Goal: Transaction & Acquisition: Purchase product/service

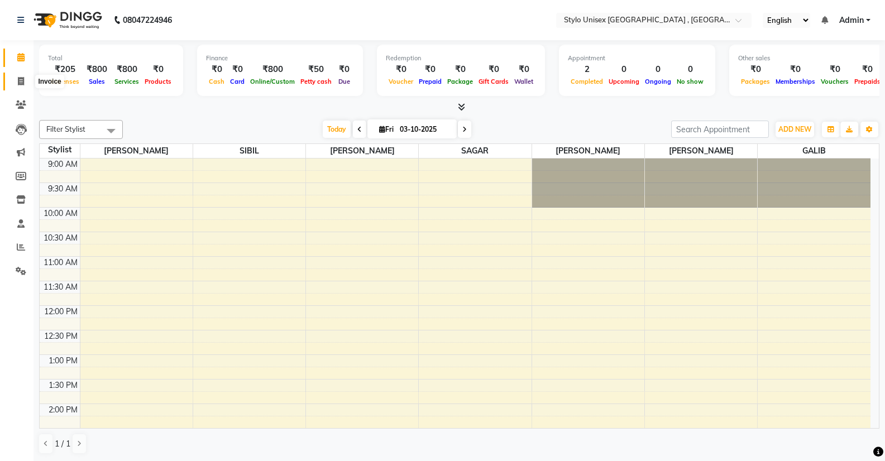
click at [21, 81] on icon at bounding box center [21, 81] width 6 height 8
select select "service"
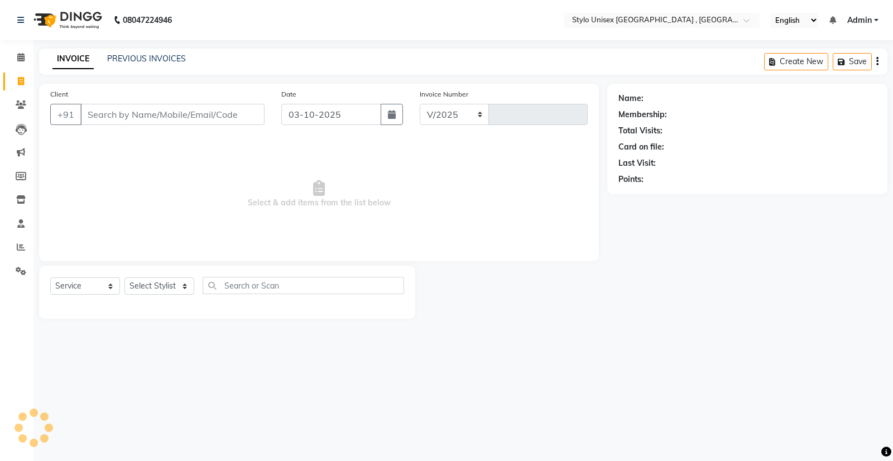
select select "6054"
type input "1631"
click at [155, 290] on select "Select Stylist Ali GALIB najma SAGAR SALMAN SHAMSHER SIBIL" at bounding box center [159, 285] width 70 height 17
select select "87980"
click at [124, 277] on select "Select Stylist Ali GALIB najma SAGAR SALMAN SHAMSHER SIBIL" at bounding box center [159, 285] width 70 height 17
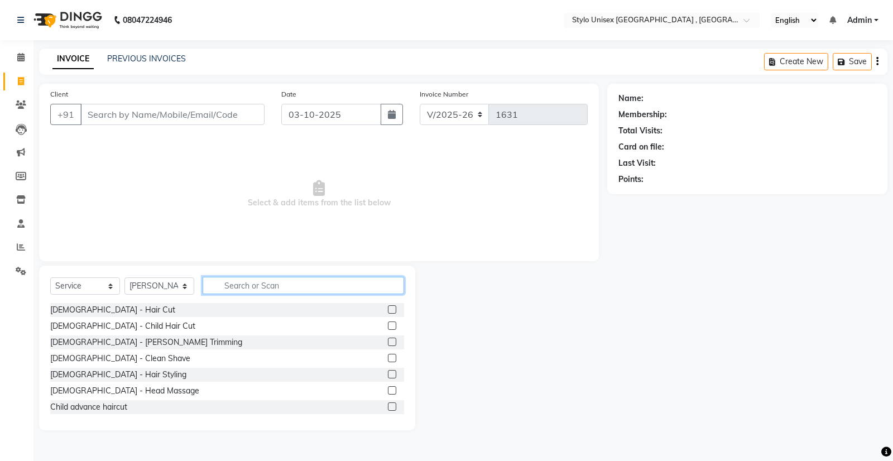
click at [238, 287] on input "text" at bounding box center [303, 285] width 201 height 17
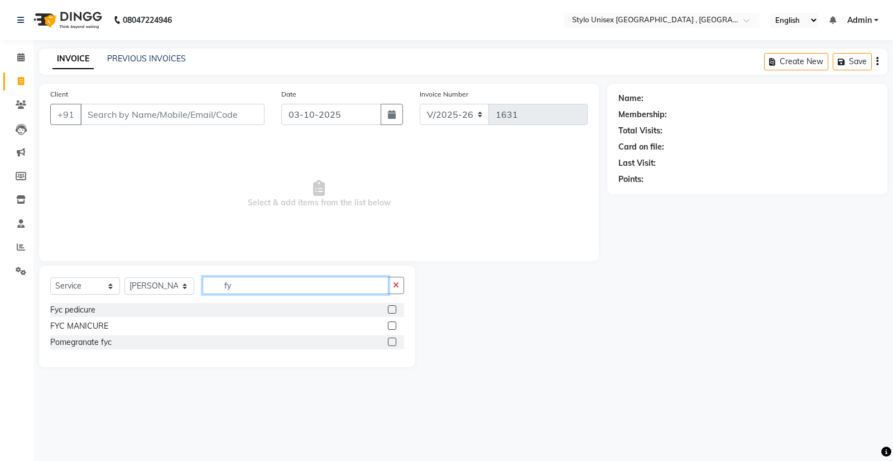
type input "f"
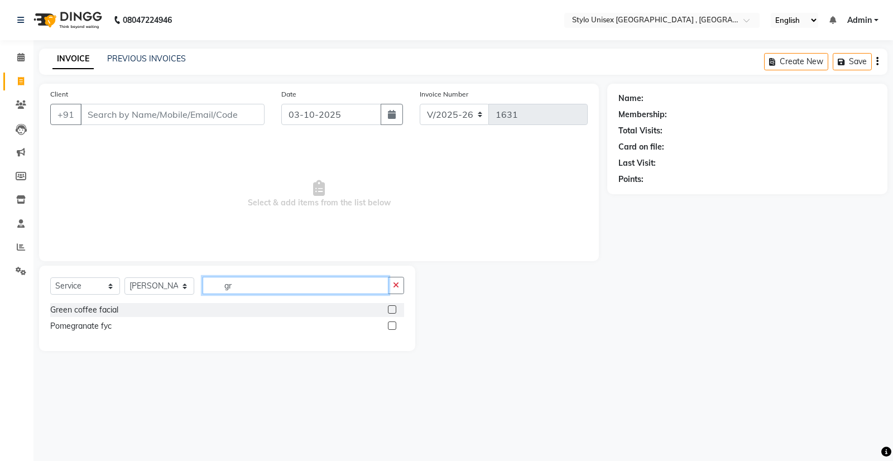
type input "gr"
click at [393, 307] on label at bounding box center [392, 309] width 8 height 8
click at [393, 307] on input "checkbox" at bounding box center [391, 309] width 7 height 7
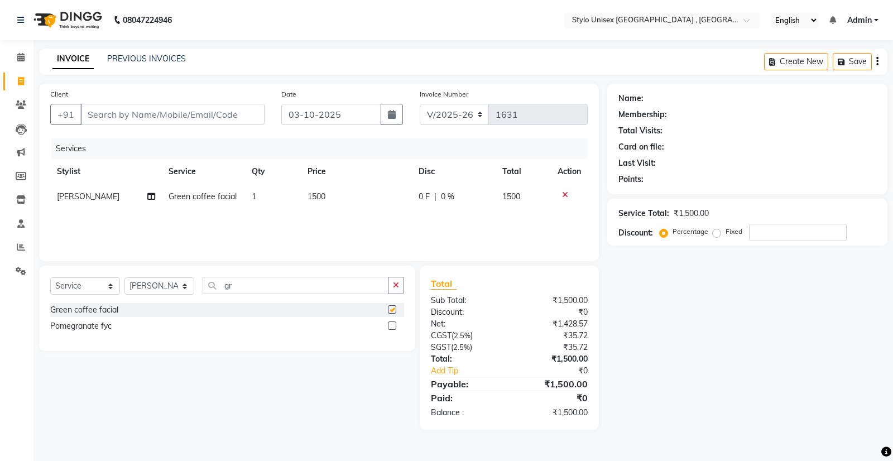
checkbox input "false"
click at [310, 200] on span "1500" at bounding box center [316, 196] width 18 height 10
select select "87980"
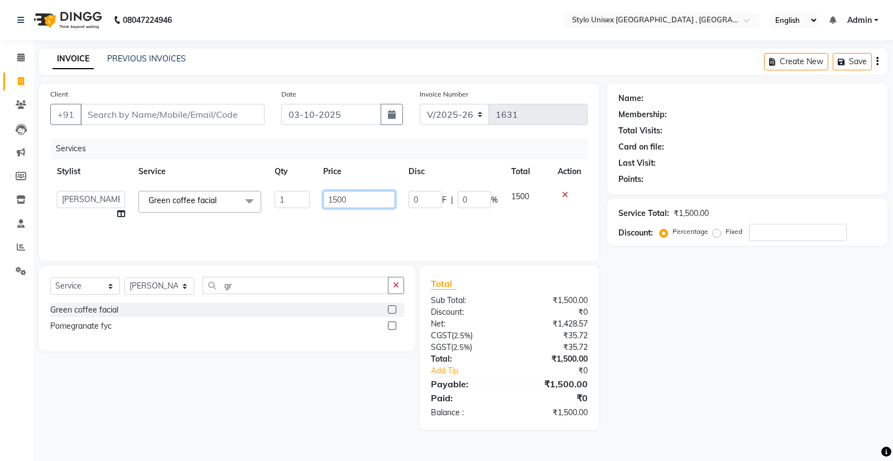
click at [355, 198] on input "1500" at bounding box center [359, 199] width 72 height 17
type input "1"
type input "1600"
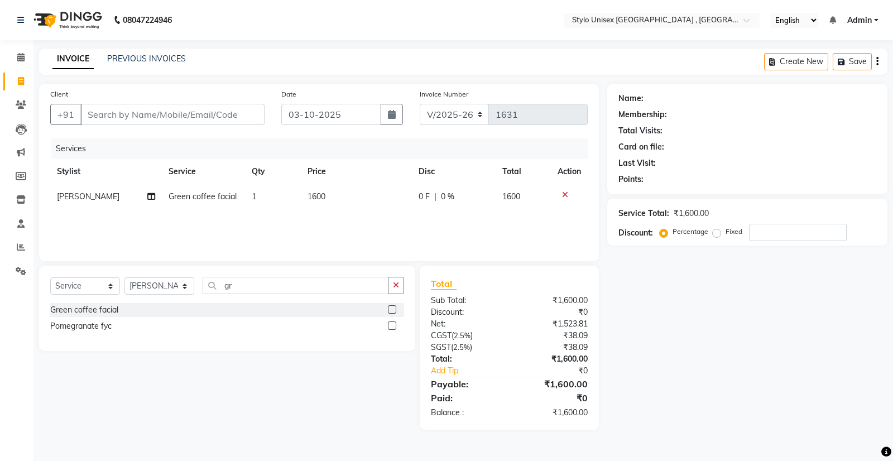
click at [368, 215] on div "Services Stylist Service Qty Price Disc Total Action najma Green coffee facial …" at bounding box center [318, 194] width 537 height 112
click at [175, 284] on select "Select Stylist Ali GALIB najma SAGAR SALMAN SHAMSHER SIBIL" at bounding box center [159, 285] width 70 height 17
select select "88712"
click at [124, 277] on select "Select Stylist Ali GALIB najma SAGAR SALMAN SHAMSHER SIBIL" at bounding box center [159, 285] width 70 height 17
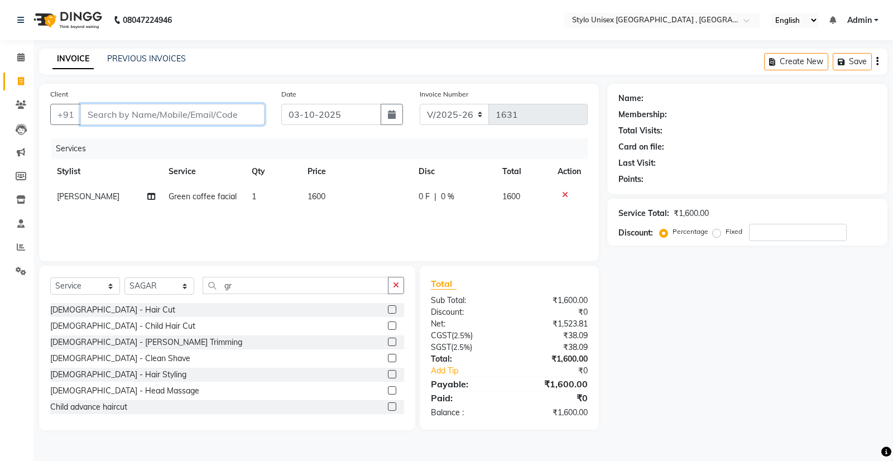
click at [184, 114] on input "Client" at bounding box center [172, 114] width 184 height 21
type input "9"
type input "0"
type input "9961088604"
click at [252, 114] on span "Add Client" at bounding box center [236, 114] width 44 height 11
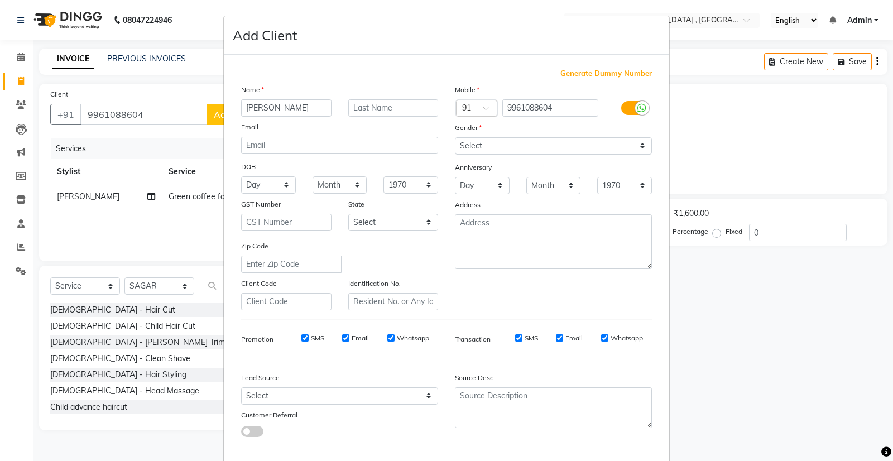
type input "abhinandan"
click at [598, 146] on select "Select Male Female Other Prefer Not To Say" at bounding box center [553, 145] width 197 height 17
select select "male"
click at [455, 137] on select "Select Male Female Other Prefer Not To Say" at bounding box center [553, 145] width 197 height 17
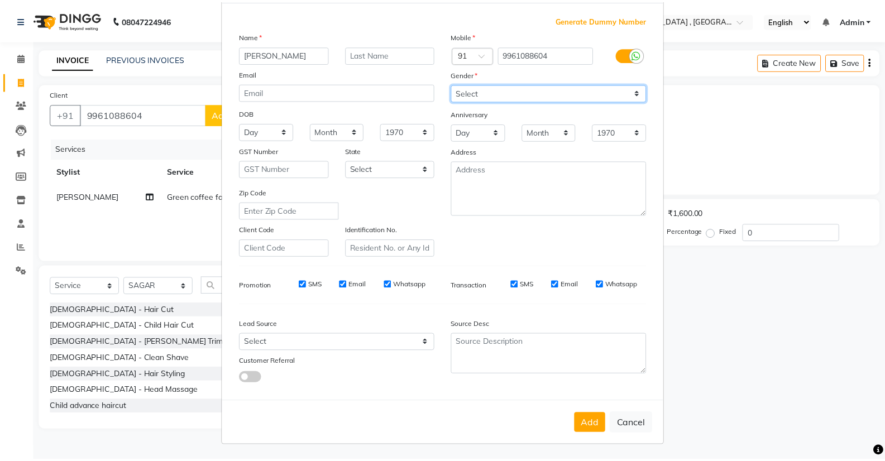
scroll to position [54, 0]
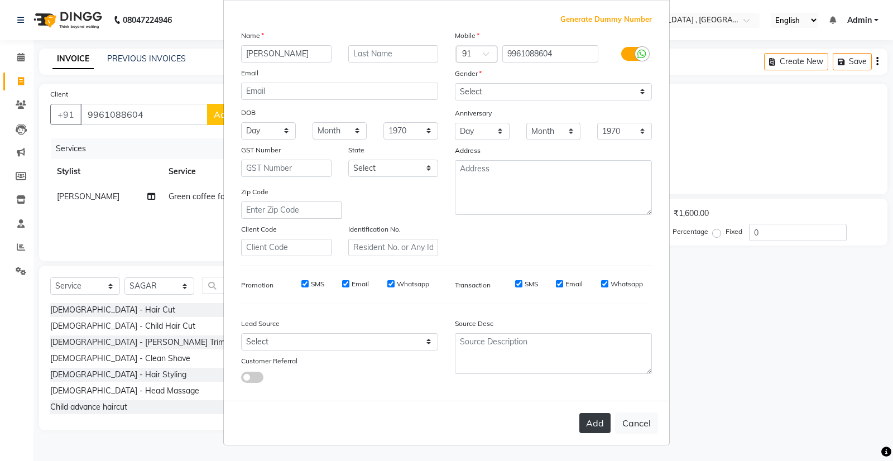
click at [588, 423] on button "Add" at bounding box center [594, 423] width 31 height 20
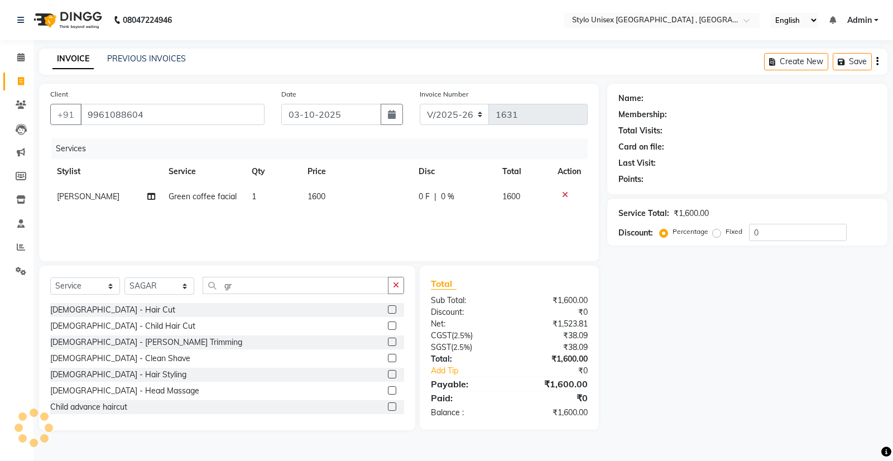
select select
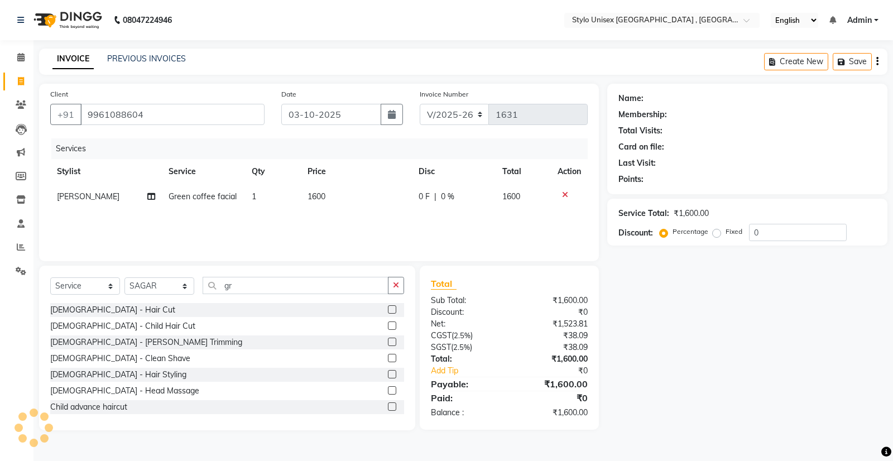
select select
checkbox input "false"
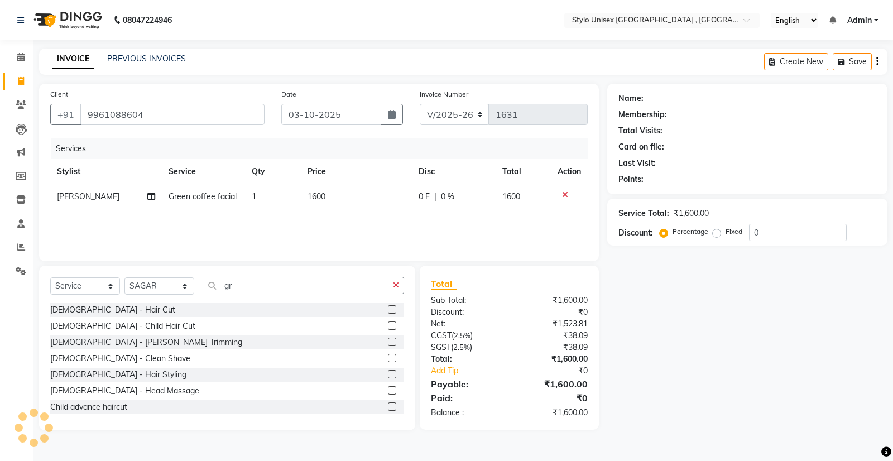
checkbox input "false"
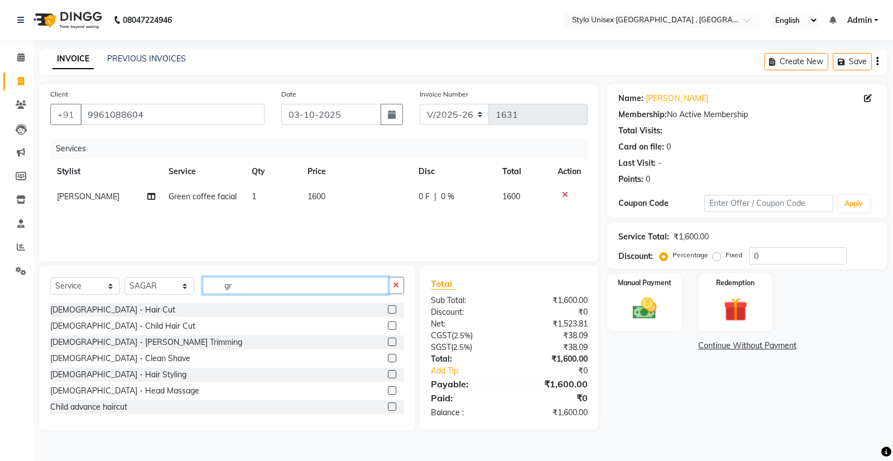
click at [274, 289] on input "gr" at bounding box center [296, 285] width 186 height 17
type input "g"
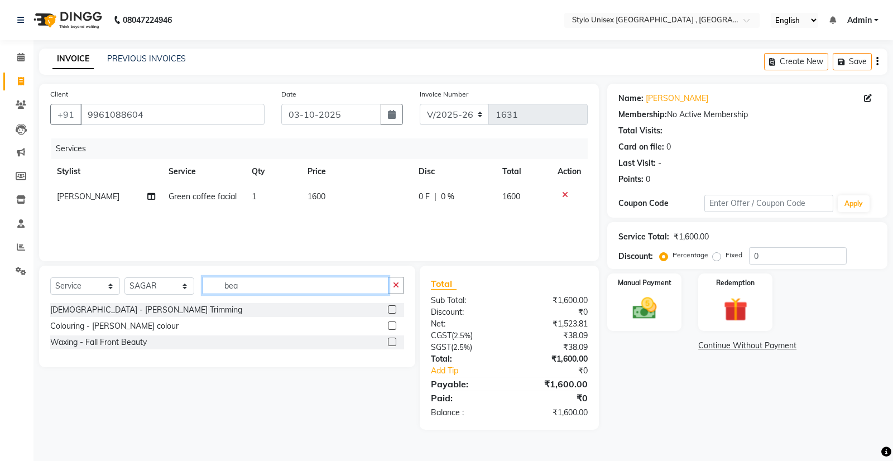
type input "bea"
click at [389, 310] on label at bounding box center [392, 309] width 8 height 8
click at [389, 310] on input "checkbox" at bounding box center [391, 309] width 7 height 7
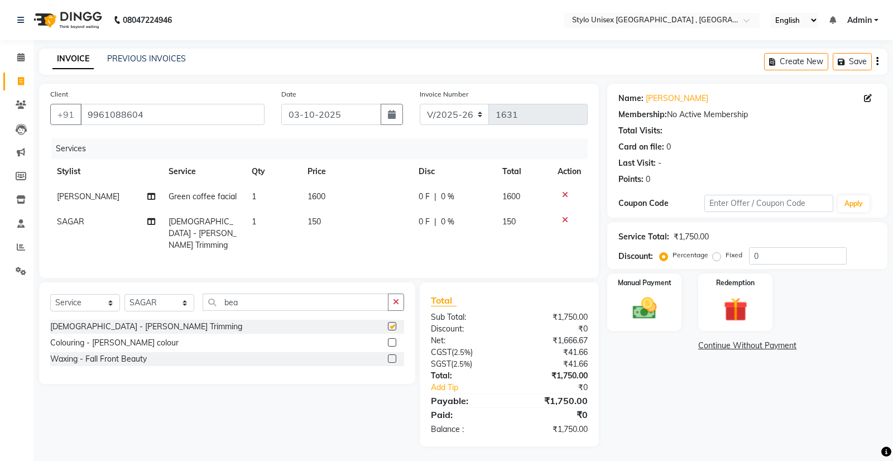
checkbox input "false"
click at [428, 224] on span "0 F" at bounding box center [424, 222] width 11 height 12
select select "88712"
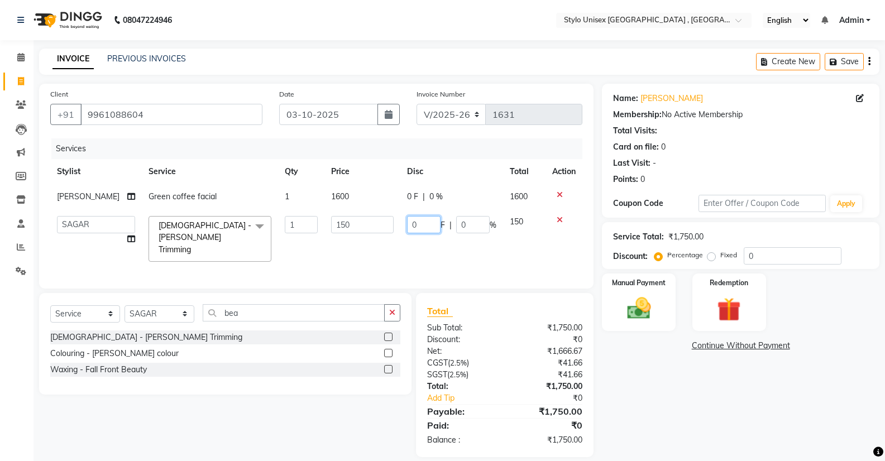
click at [428, 224] on input "0" at bounding box center [423, 224] width 33 height 17
type input "50"
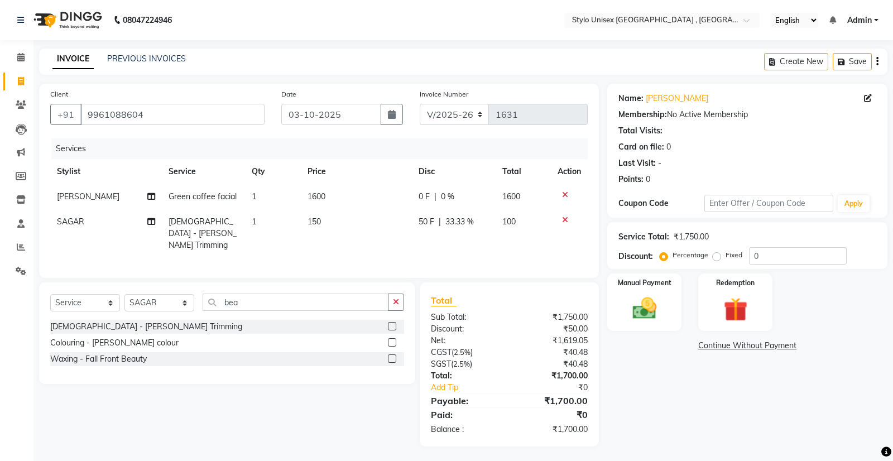
click at [395, 242] on td "150" at bounding box center [356, 233] width 111 height 49
select select "88712"
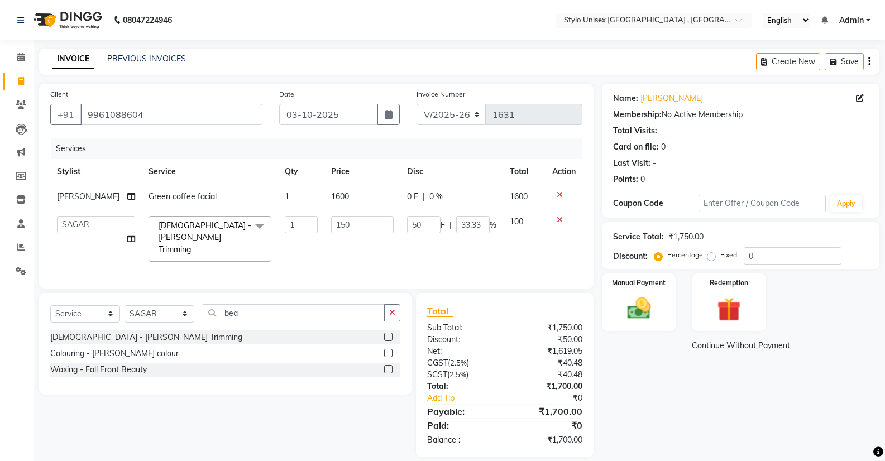
click at [411, 195] on span "0 F" at bounding box center [412, 197] width 11 height 12
select select "87980"
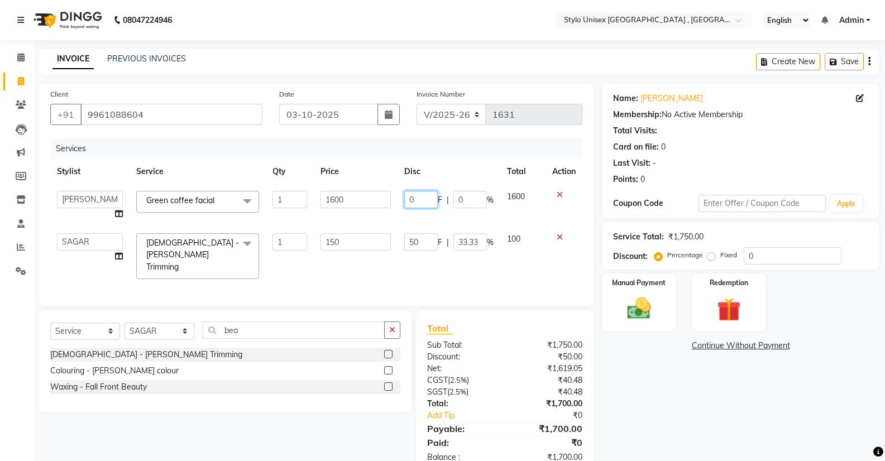
click at [425, 201] on input "0" at bounding box center [420, 199] width 33 height 17
type input "6"
type input "100"
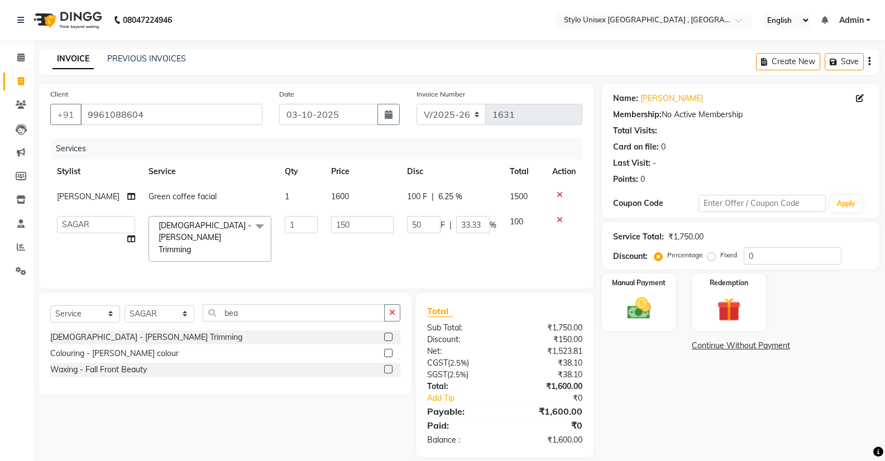
click at [411, 215] on tbody "najma Green coffee facial 1 1600 100 F | 6.25 % 1500 Ali GALIB najma SAGAR SALM…" at bounding box center [316, 226] width 532 height 84
click at [624, 309] on img at bounding box center [638, 308] width 40 height 28
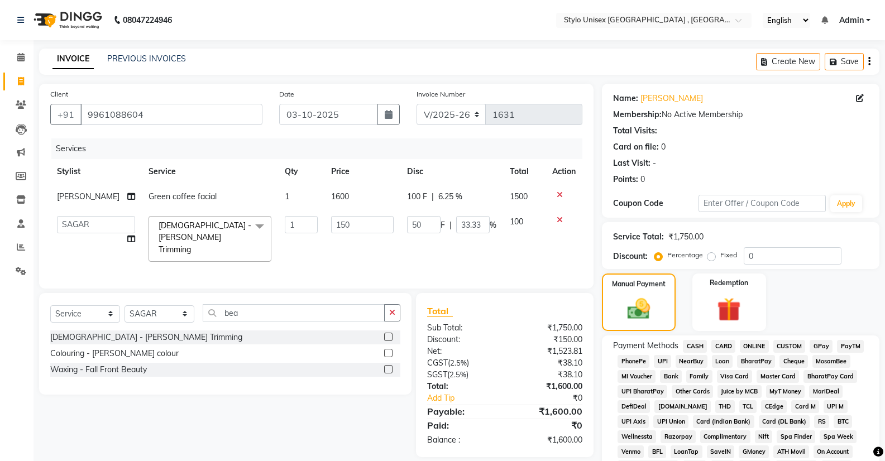
click at [753, 345] on span "ONLINE" at bounding box center [753, 346] width 29 height 13
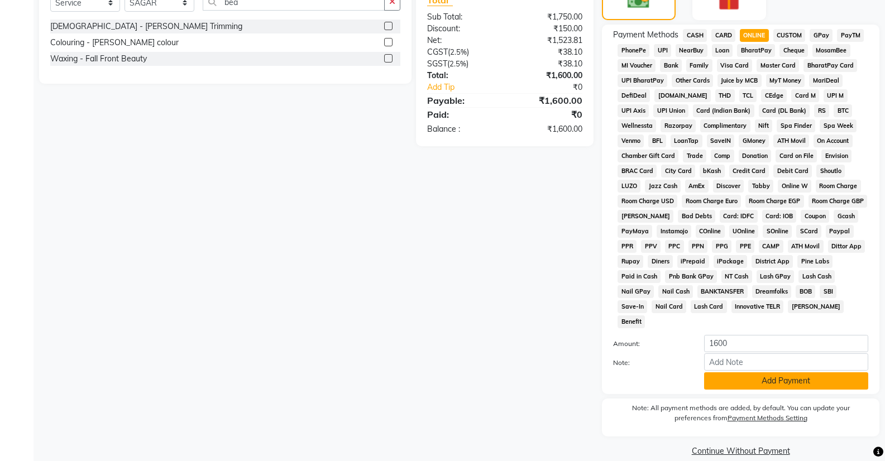
click at [752, 372] on button "Add Payment" at bounding box center [786, 380] width 164 height 17
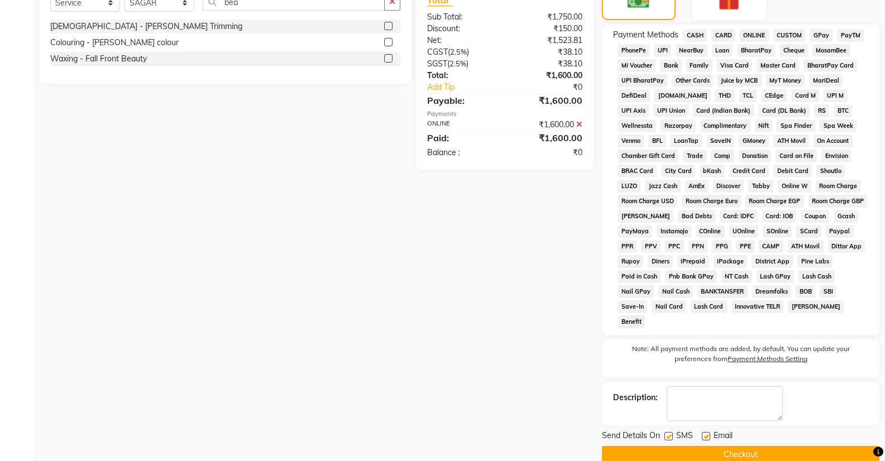
click at [748, 446] on button "Checkout" at bounding box center [740, 454] width 277 height 17
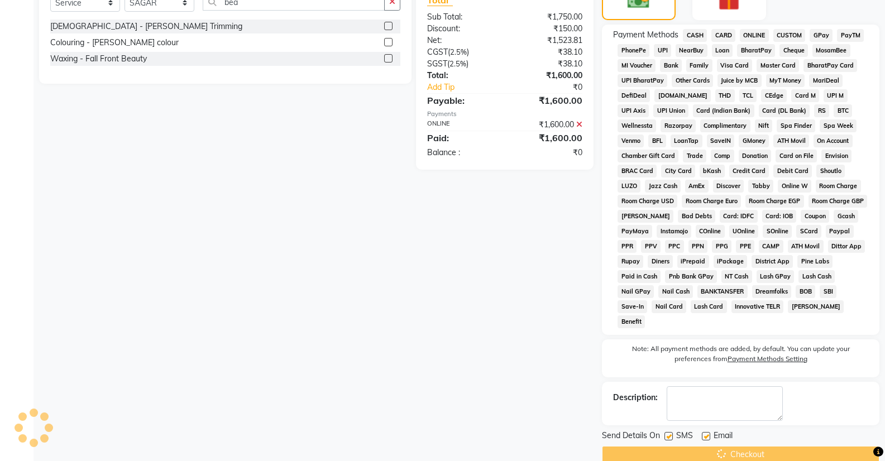
scroll to position [315, 0]
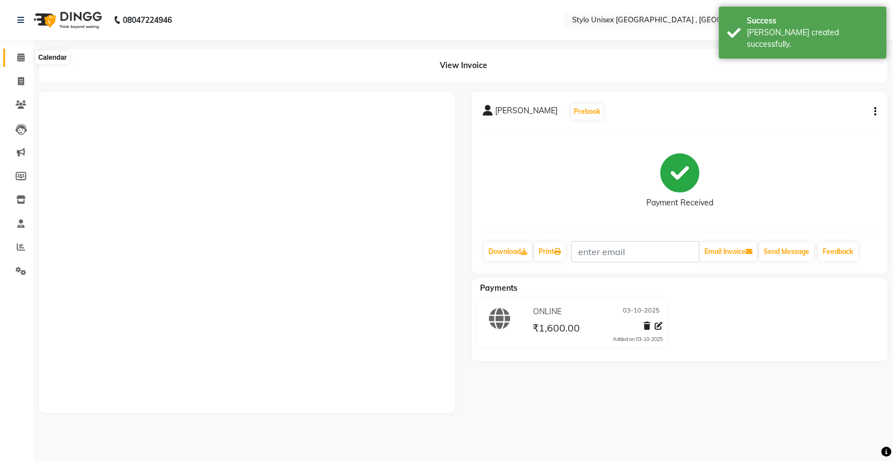
click at [22, 55] on icon at bounding box center [20, 57] width 7 height 8
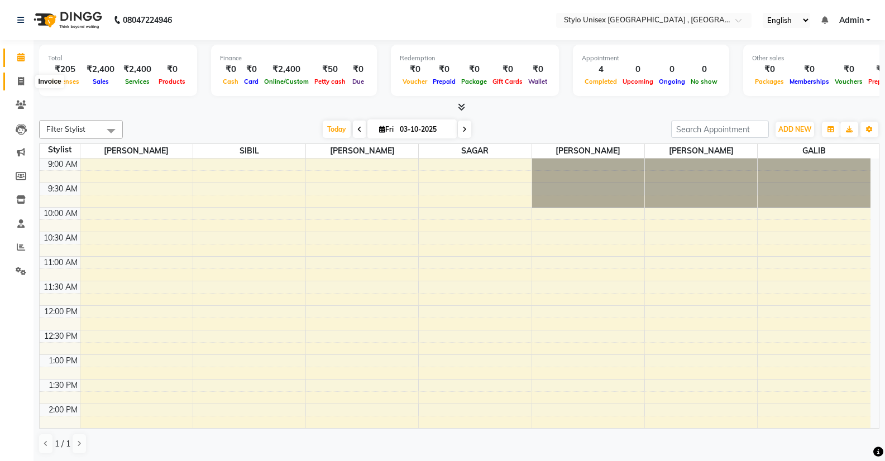
click at [25, 81] on span at bounding box center [21, 81] width 20 height 13
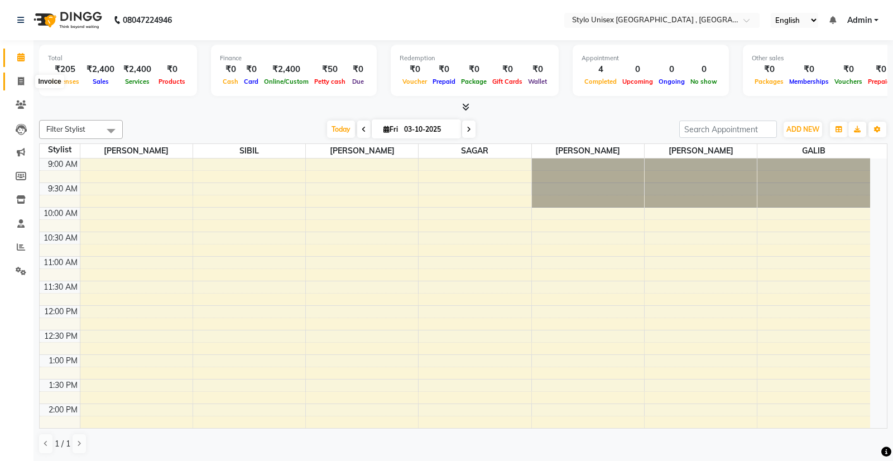
select select "service"
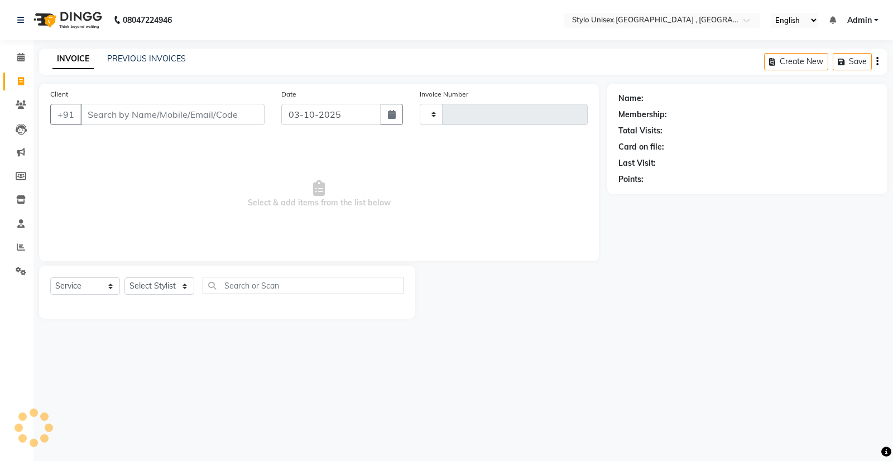
type input "1632"
select select "6054"
click at [21, 55] on icon at bounding box center [20, 57] width 7 height 8
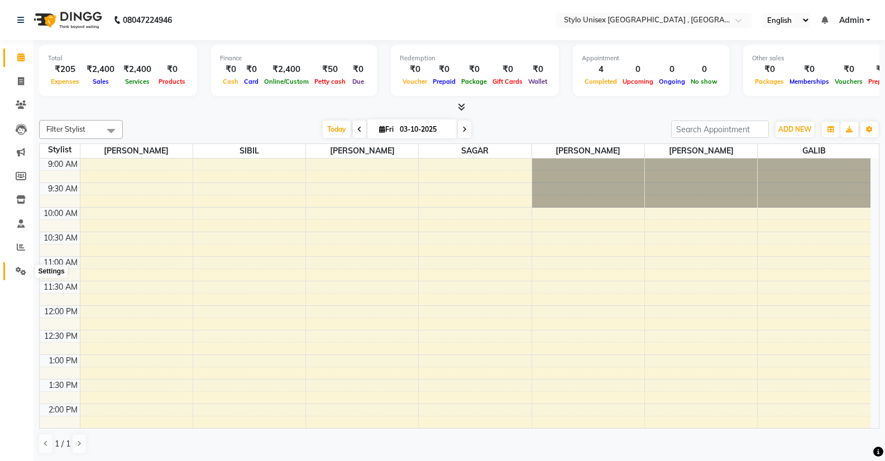
click at [16, 267] on icon at bounding box center [21, 271] width 11 height 8
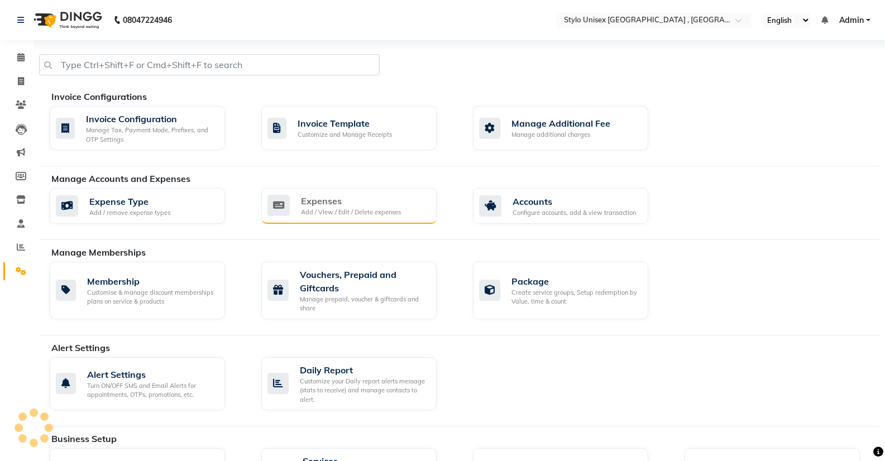
click at [307, 207] on div "Expenses" at bounding box center [351, 200] width 100 height 13
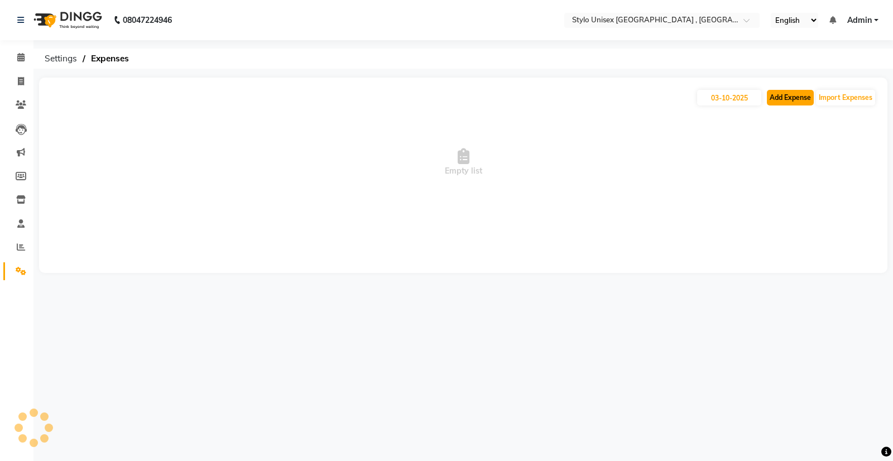
click at [803, 99] on button "Add Expense" at bounding box center [790, 98] width 47 height 16
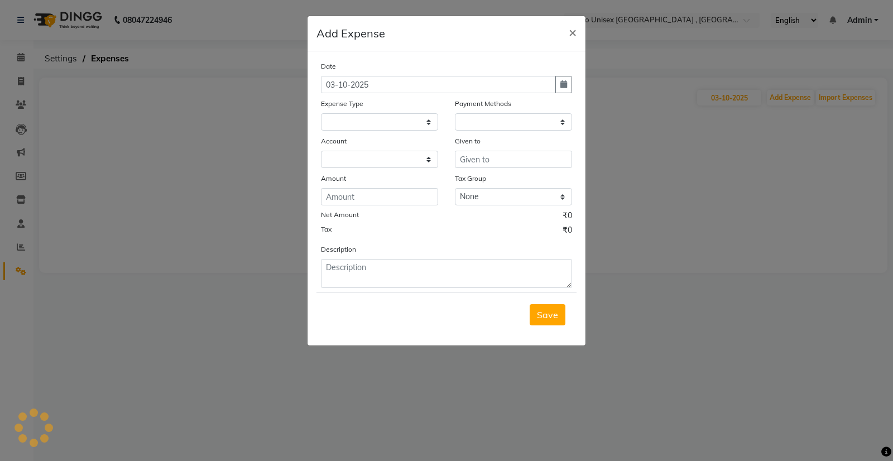
select select "1"
select select "5033"
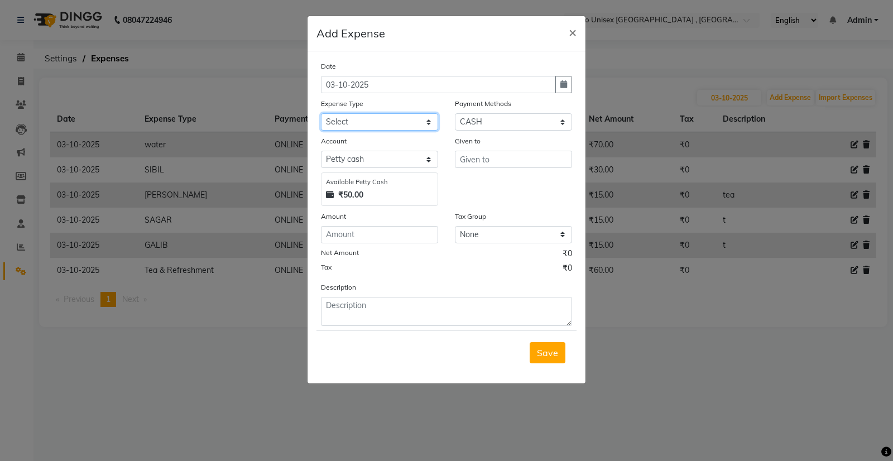
click at [400, 120] on select "Select Ali bank Cash transfer to bank COMMISION CURRIER ELECTRICITY Equipment F…" at bounding box center [379, 121] width 117 height 17
select select "13702"
click at [321, 113] on select "Select Ali bank Cash transfer to bank COMMISION CURRIER ELECTRICITY Equipment F…" at bounding box center [379, 121] width 117 height 17
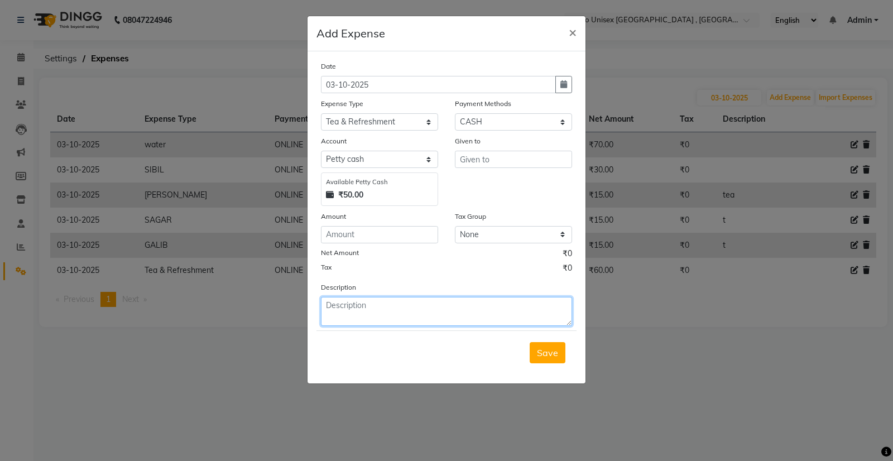
click at [383, 305] on textarea at bounding box center [446, 311] width 251 height 29
type textarea "client"
click at [553, 353] on span "Save" at bounding box center [547, 352] width 21 height 11
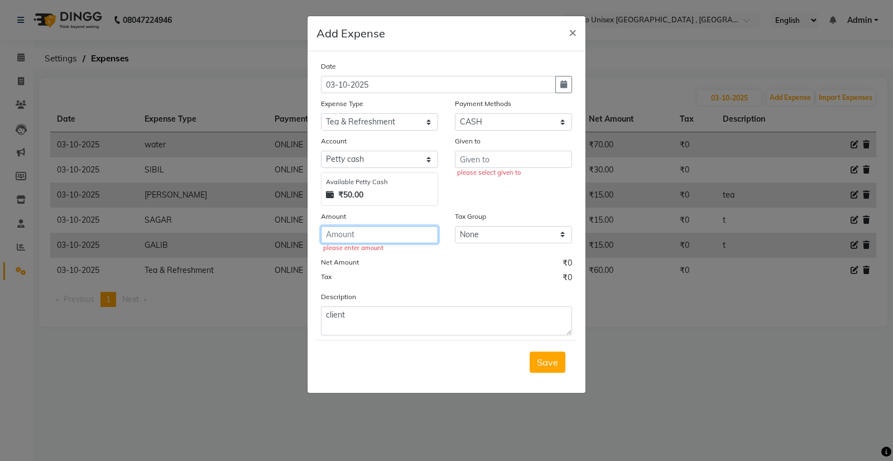
click at [403, 239] on input "number" at bounding box center [379, 234] width 117 height 17
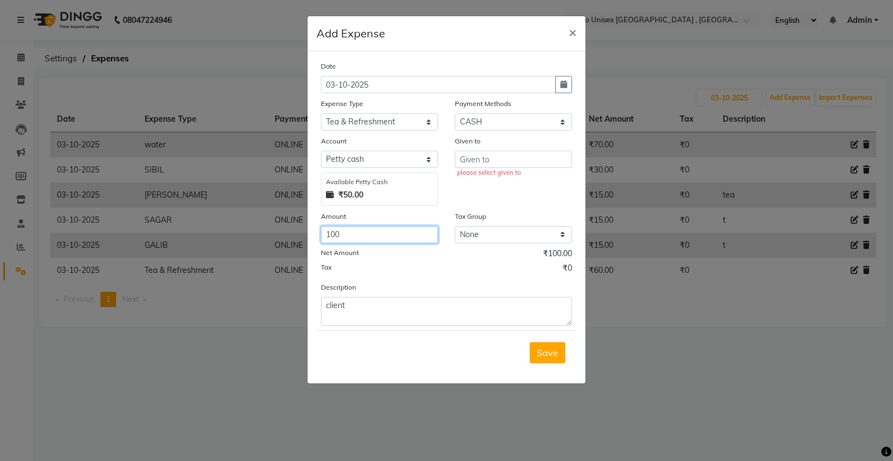
type input "100"
click at [489, 157] on input "text" at bounding box center [513, 159] width 117 height 17
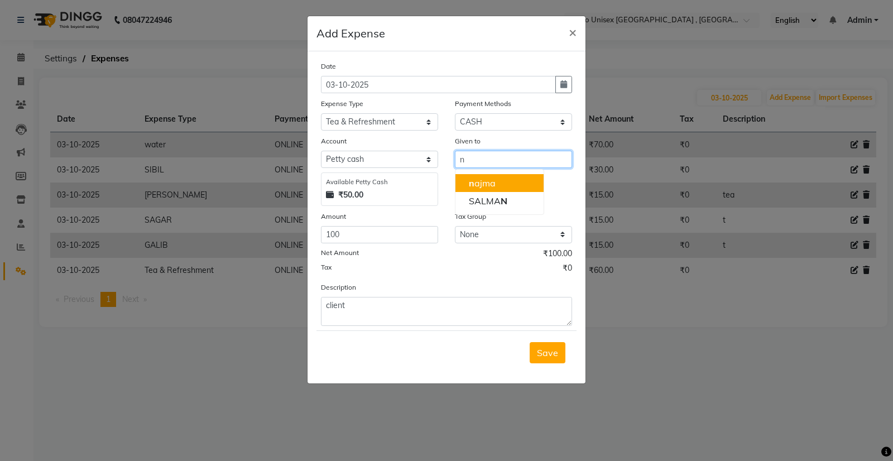
click at [503, 181] on button "n ajma" at bounding box center [499, 183] width 88 height 18
type input "[PERSON_NAME]"
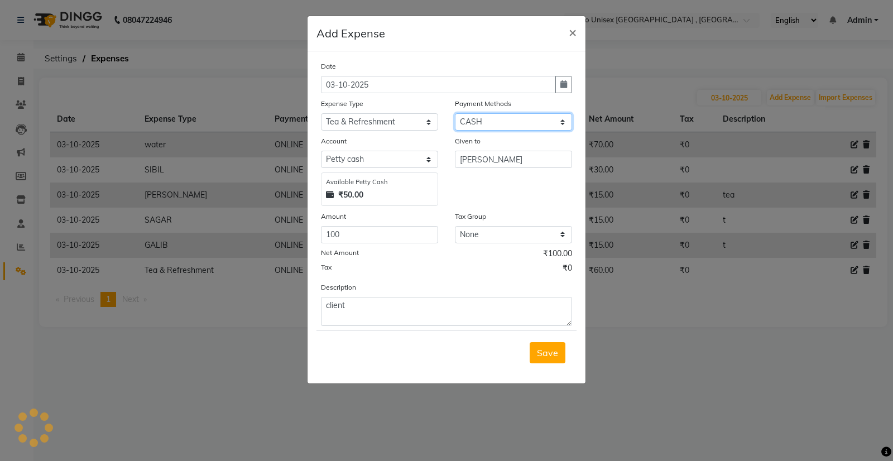
click at [556, 127] on select "Select CASH CARD ONLINE CUSTOM GPay PayTM PhonePe UPI NearBuy Points Wallet Loa…" at bounding box center [513, 121] width 117 height 17
select select "3"
click at [455, 113] on select "Select CASH CARD ONLINE CUSTOM GPay PayTM PhonePe UPI NearBuy Points Wallet Loa…" at bounding box center [513, 121] width 117 height 17
select select "8345"
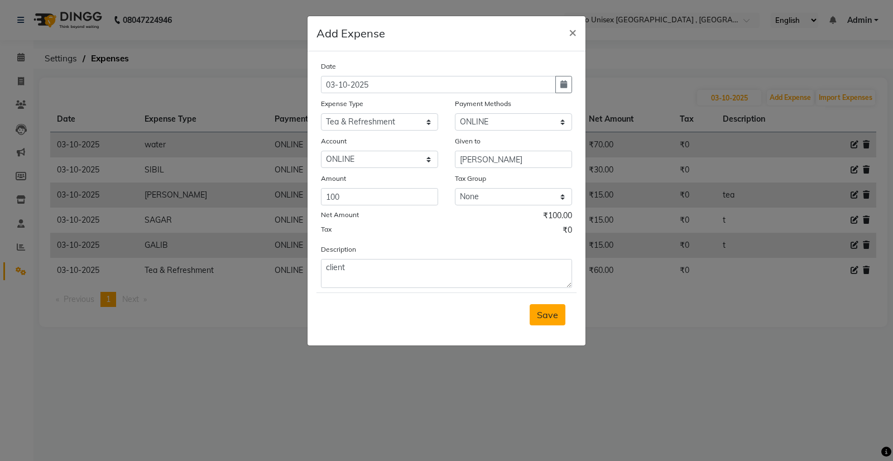
click at [544, 321] on button "Save" at bounding box center [548, 314] width 36 height 21
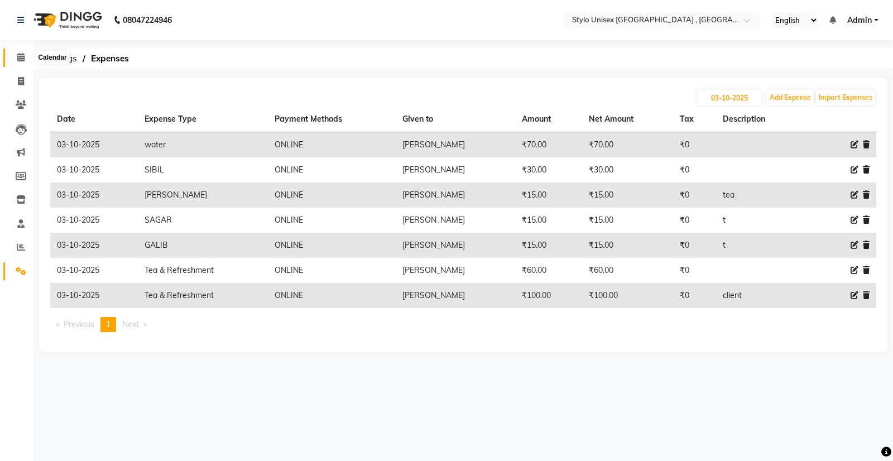
drag, startPoint x: 18, startPoint y: 52, endPoint x: 17, endPoint y: 59, distance: 6.8
click at [18, 52] on span at bounding box center [21, 57] width 20 height 13
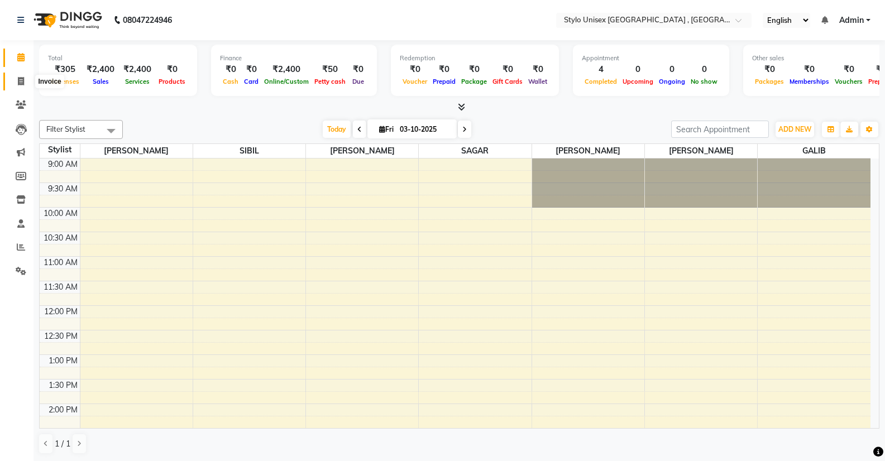
click at [22, 79] on icon at bounding box center [21, 81] width 6 height 8
select select "service"
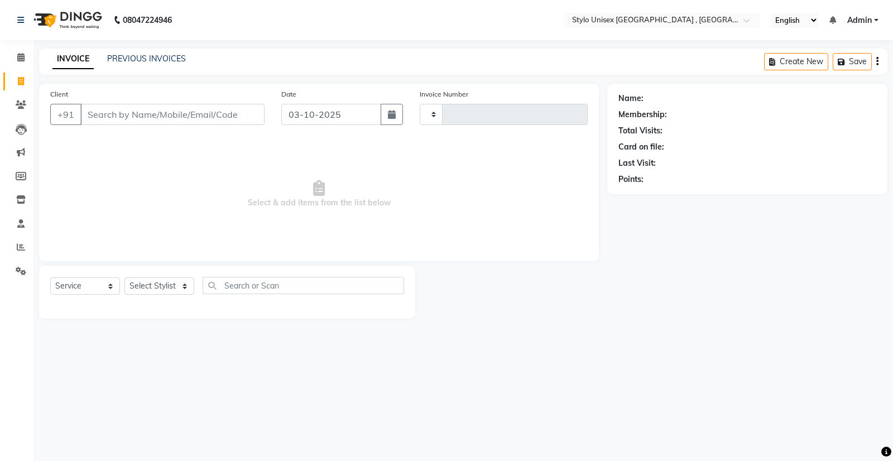
type input "1632"
select select "6054"
drag, startPoint x: 144, startPoint y: 118, endPoint x: 309, endPoint y: 136, distance: 166.1
click at [144, 118] on input "Client" at bounding box center [172, 114] width 184 height 21
type input "9447357348"
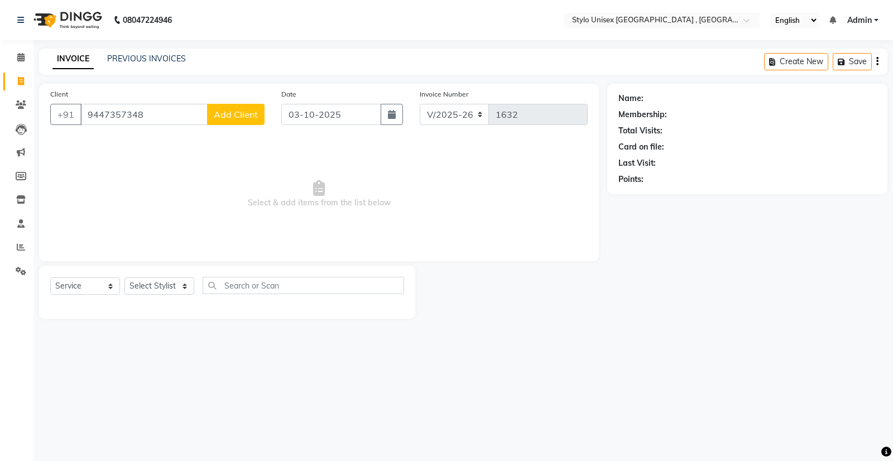
click at [237, 115] on span "Add Client" at bounding box center [236, 114] width 44 height 11
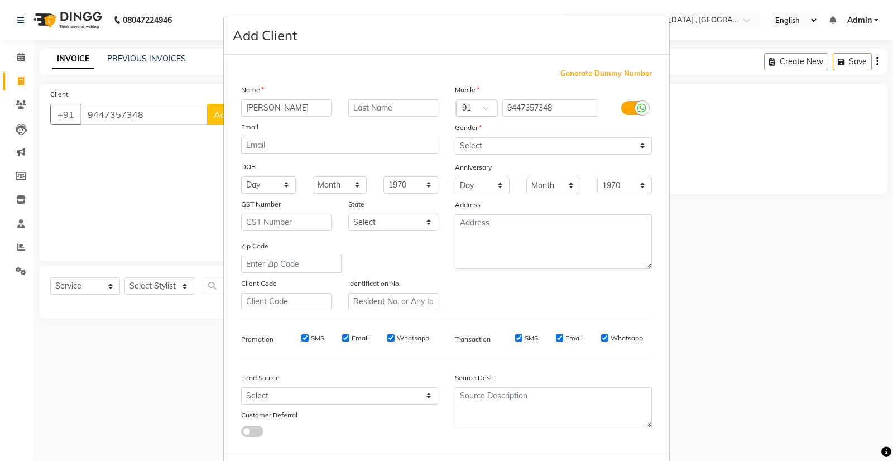
type input "sheena"
click at [557, 140] on select "Select Male Female Other Prefer Not To Say" at bounding box center [553, 145] width 197 height 17
select select "female"
click at [455, 137] on select "Select Male Female Other Prefer Not To Say" at bounding box center [553, 145] width 197 height 17
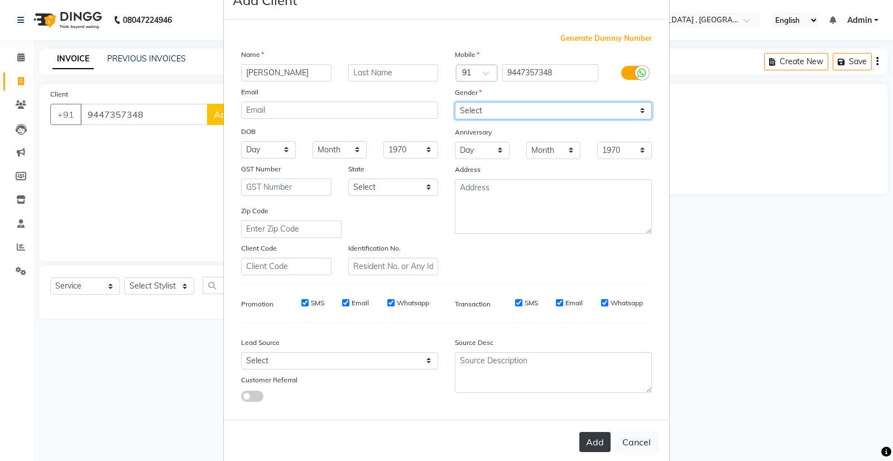
scroll to position [54, 0]
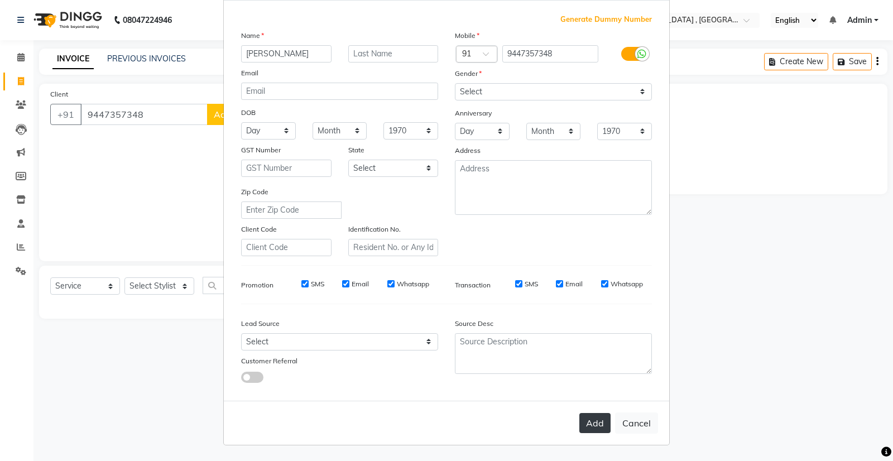
click at [590, 427] on button "Add" at bounding box center [594, 423] width 31 height 20
select select
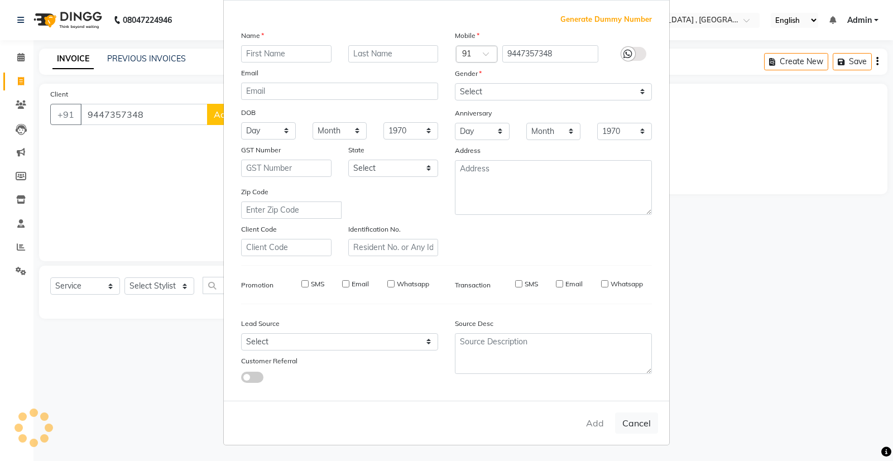
select select
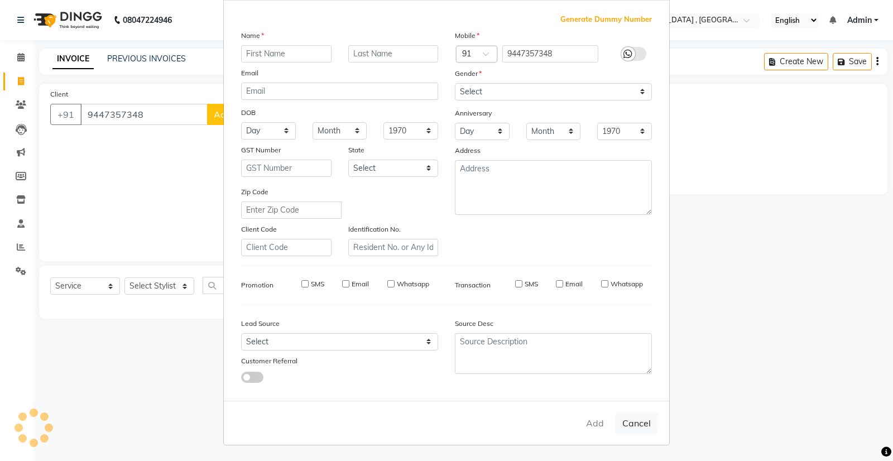
checkbox input "false"
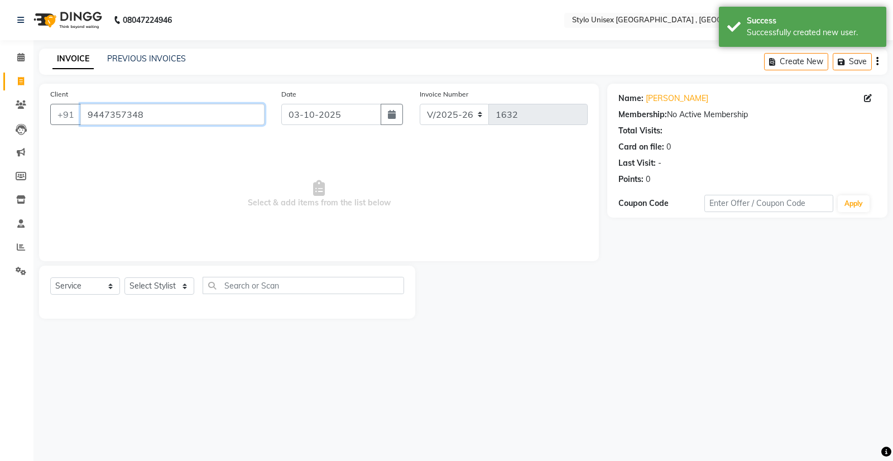
click at [84, 116] on input "9447357348" at bounding box center [172, 114] width 184 height 21
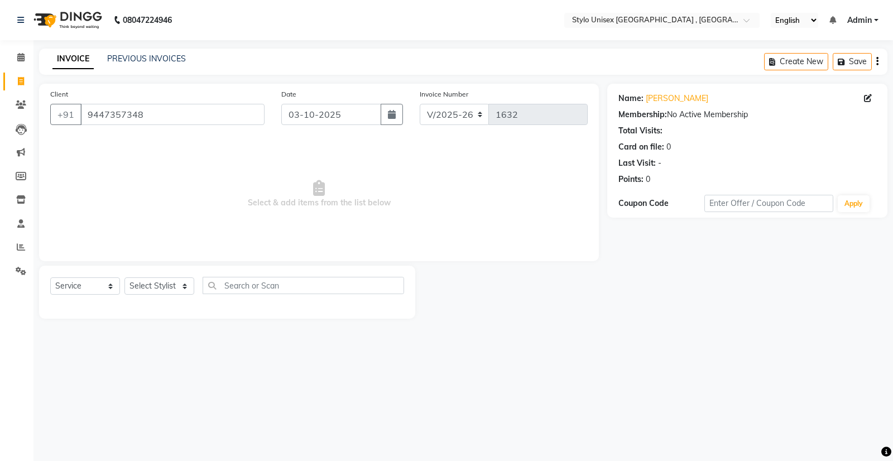
click at [115, 201] on span "Select & add items from the list below" at bounding box center [318, 194] width 537 height 112
click at [152, 287] on select "Select Stylist Ali GALIB najma SAGAR SALMAN SHAMSHER SIBIL" at bounding box center [159, 285] width 70 height 17
select select "91108"
click at [124, 277] on select "Select Stylist Ali GALIB najma SAGAR SALMAN SHAMSHER SIBIL" at bounding box center [159, 285] width 70 height 17
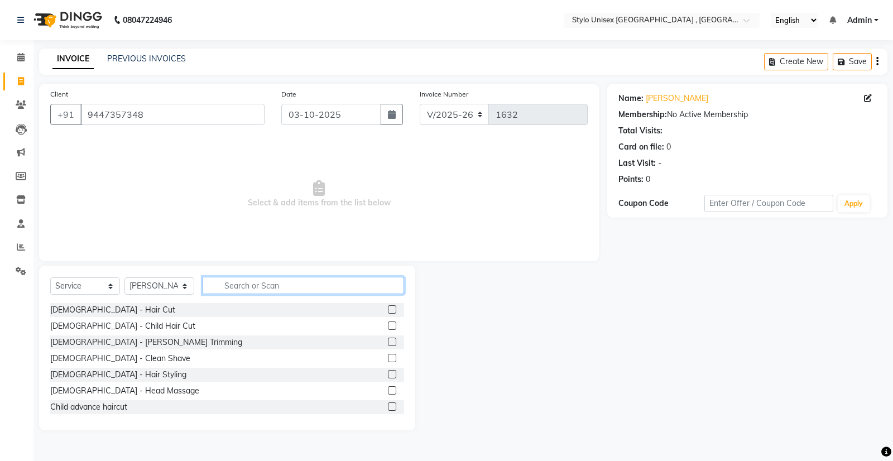
click at [242, 283] on input "text" at bounding box center [303, 285] width 201 height 17
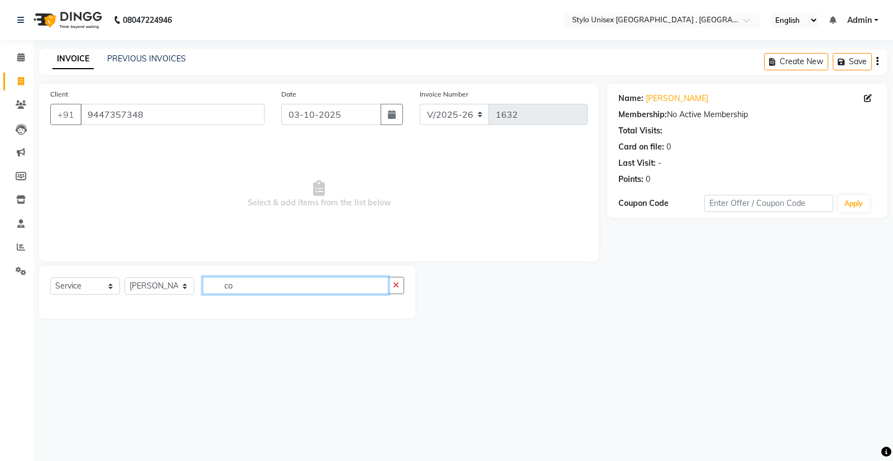
type input "c"
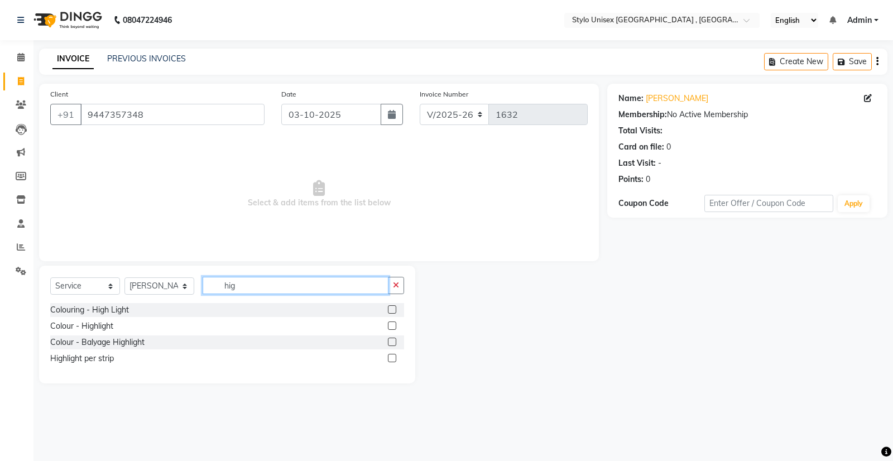
type input "hig"
click at [393, 358] on label at bounding box center [392, 358] width 8 height 8
click at [393, 358] on input "checkbox" at bounding box center [391, 358] width 7 height 7
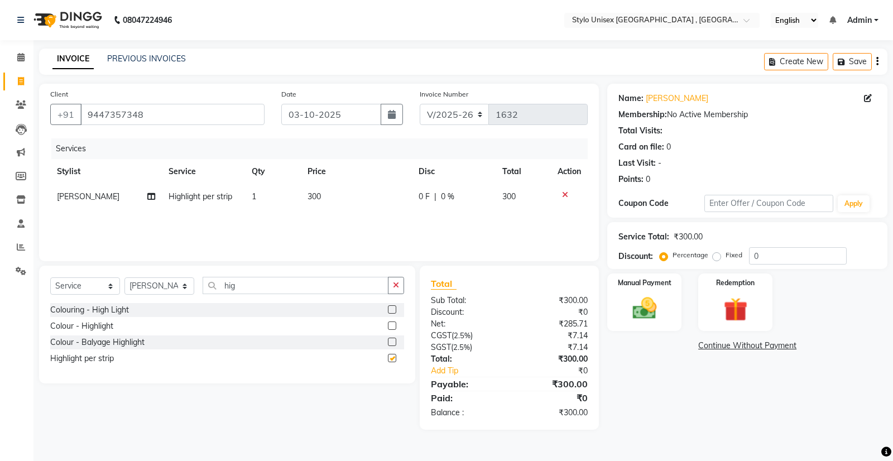
checkbox input "false"
click at [424, 193] on span "0 F" at bounding box center [424, 197] width 11 height 12
select select "91108"
click at [425, 196] on input "0" at bounding box center [424, 199] width 33 height 17
click at [263, 191] on td "1" at bounding box center [273, 196] width 56 height 25
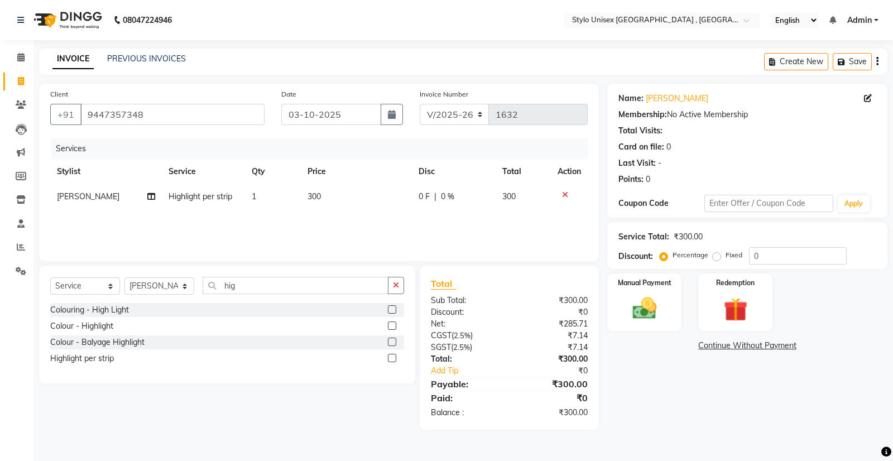
select select "91108"
click at [286, 199] on input "1" at bounding box center [292, 199] width 35 height 17
type input "10"
click at [290, 221] on div "Services Stylist Service Qty Price Disc Total Action SALMAN Highlight per strip…" at bounding box center [318, 194] width 537 height 112
click at [398, 283] on icon "button" at bounding box center [396, 285] width 6 height 8
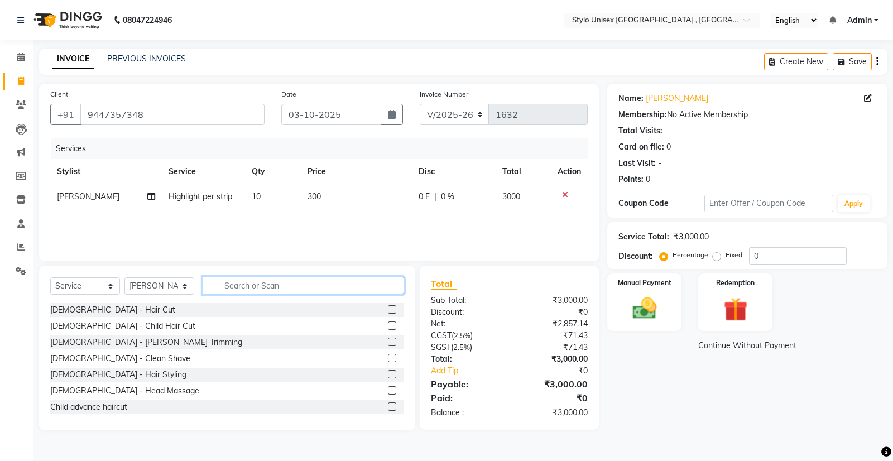
click at [289, 292] on input "text" at bounding box center [303, 285] width 201 height 17
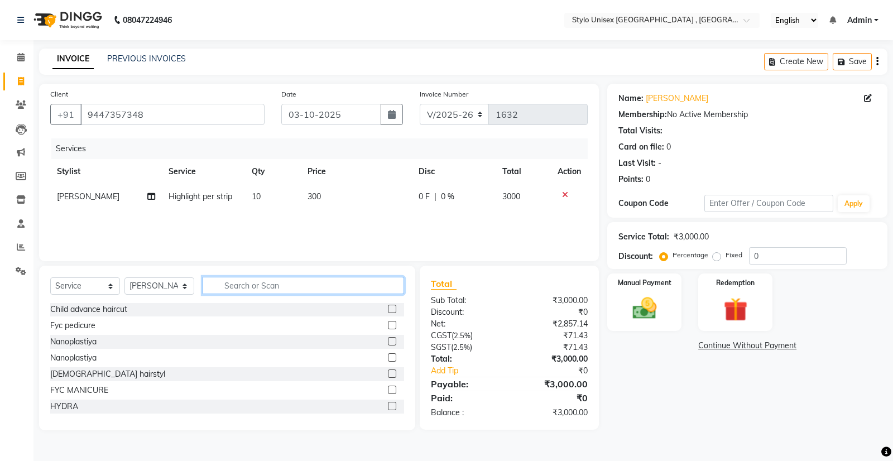
click at [270, 280] on input "text" at bounding box center [303, 285] width 201 height 17
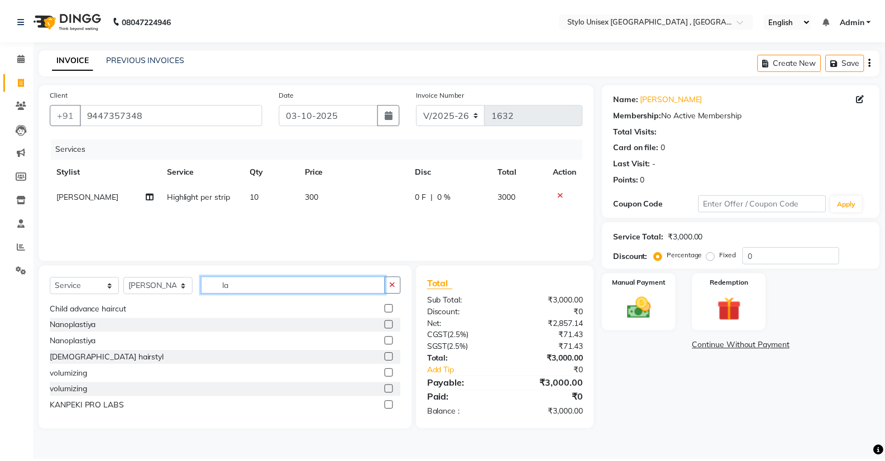
scroll to position [0, 0]
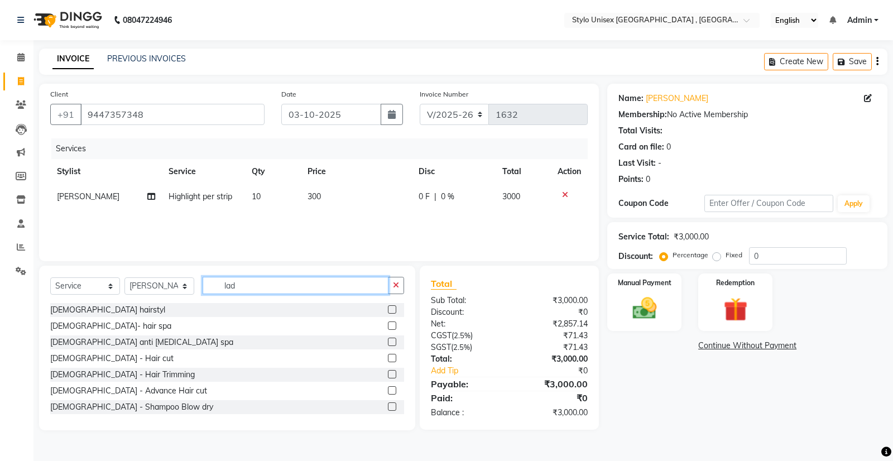
type input "lad"
click at [388, 357] on label at bounding box center [392, 358] width 8 height 8
click at [388, 357] on input "checkbox" at bounding box center [391, 358] width 7 height 7
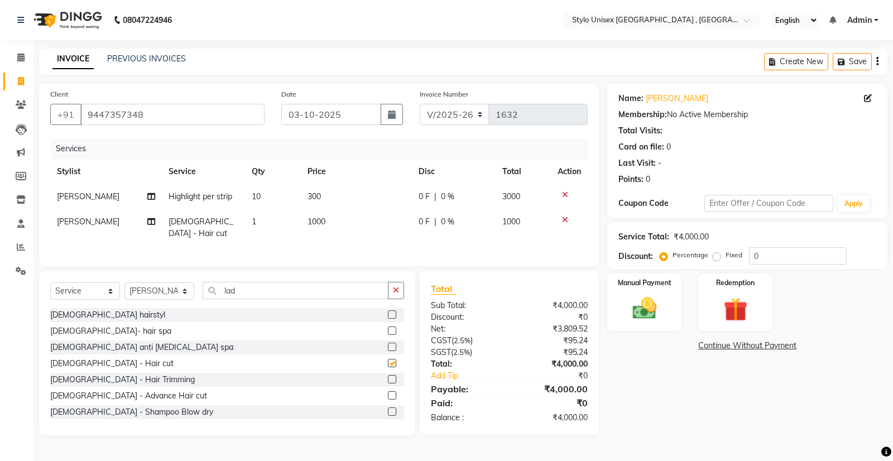
checkbox input "false"
click at [253, 287] on input "lad" at bounding box center [296, 290] width 186 height 17
type input "l"
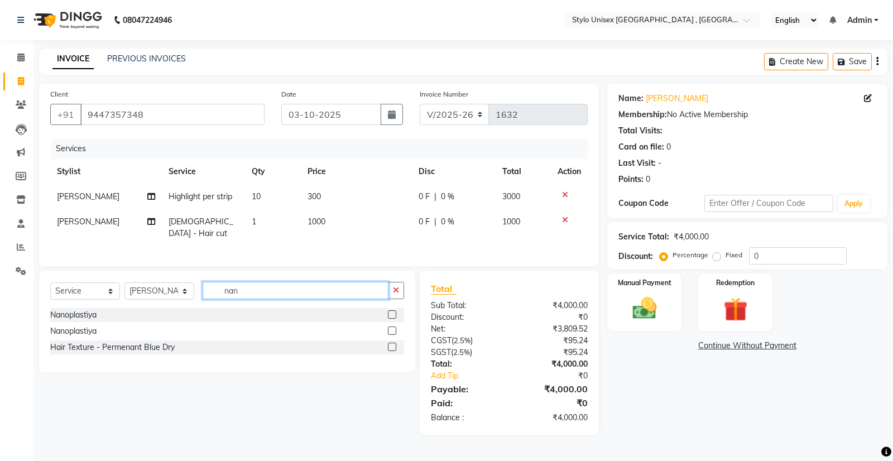
type input "nan"
click at [392, 313] on label at bounding box center [392, 314] width 8 height 8
click at [392, 313] on input "checkbox" at bounding box center [391, 314] width 7 height 7
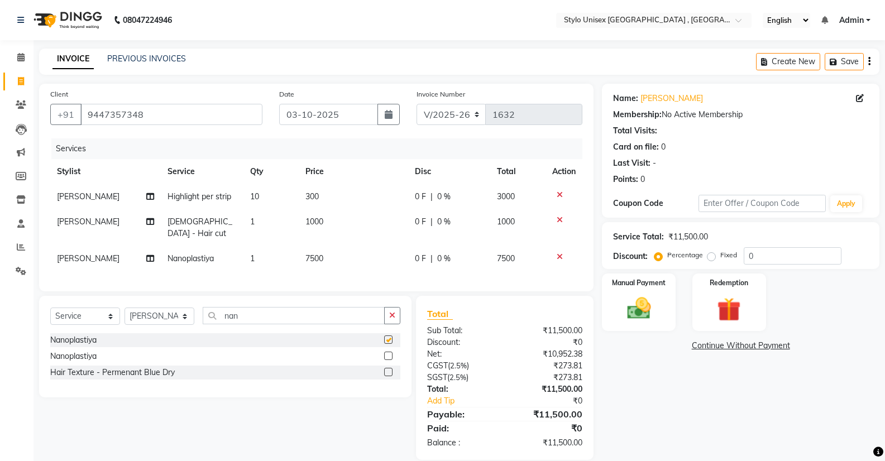
checkbox input "false"
click at [305, 253] on span "7500" at bounding box center [314, 258] width 18 height 10
select select "91108"
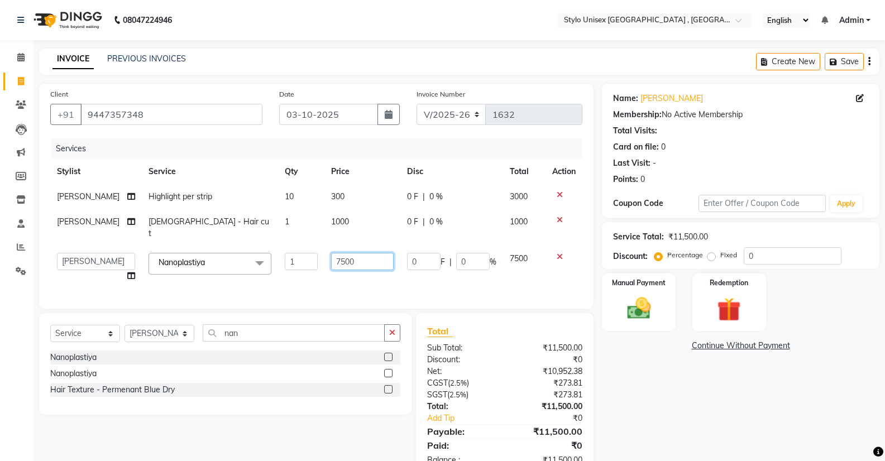
click at [349, 253] on input "7500" at bounding box center [362, 261] width 63 height 17
type input "7"
type input "14000"
click at [372, 271] on div "Services Stylist Service Qty Price Disc Total Action SALMAN Highlight per strip…" at bounding box center [316, 217] width 532 height 159
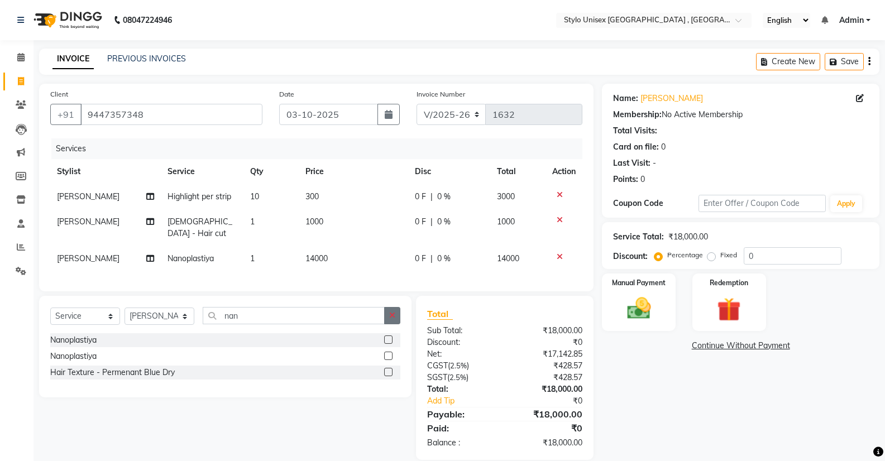
click at [391, 311] on icon "button" at bounding box center [392, 315] width 6 height 8
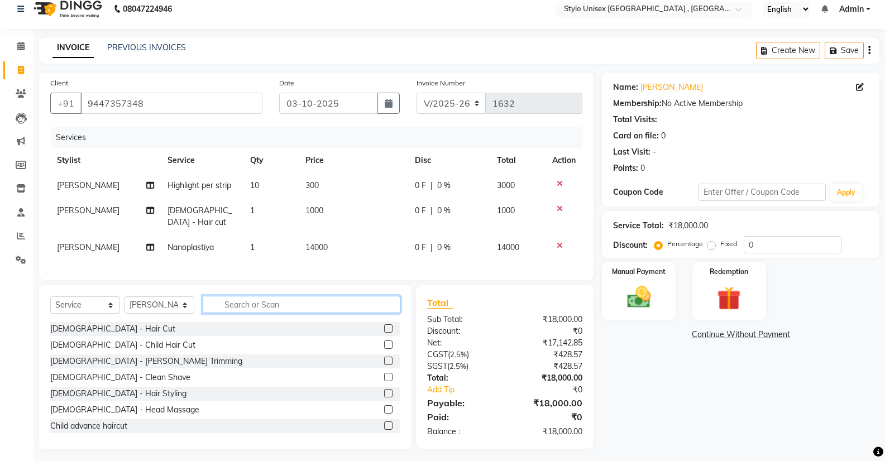
scroll to position [13, 0]
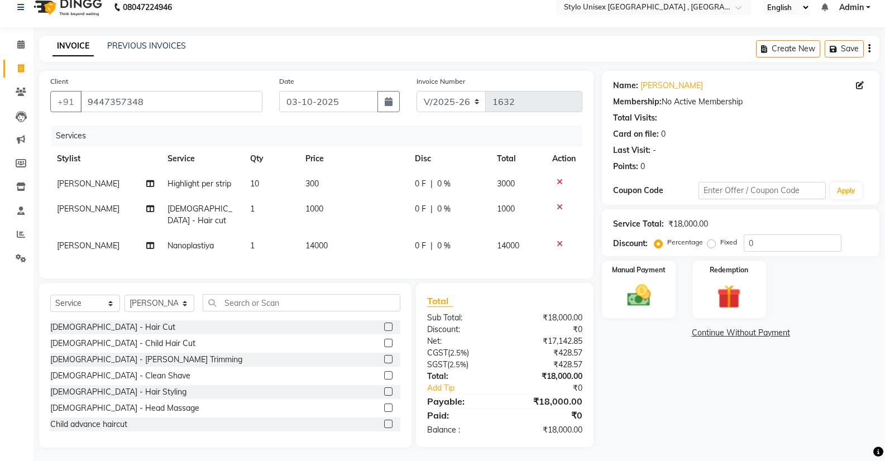
click at [720, 244] on label "Fixed" at bounding box center [728, 242] width 17 height 10
click at [709, 244] on input "Fixed" at bounding box center [713, 242] width 8 height 8
radio input "true"
click at [765, 244] on input "0" at bounding box center [792, 242] width 98 height 17
click at [98, 297] on select "Select Service Product Membership Package Voucher Prepaid Gift Card" at bounding box center [85, 303] width 70 height 17
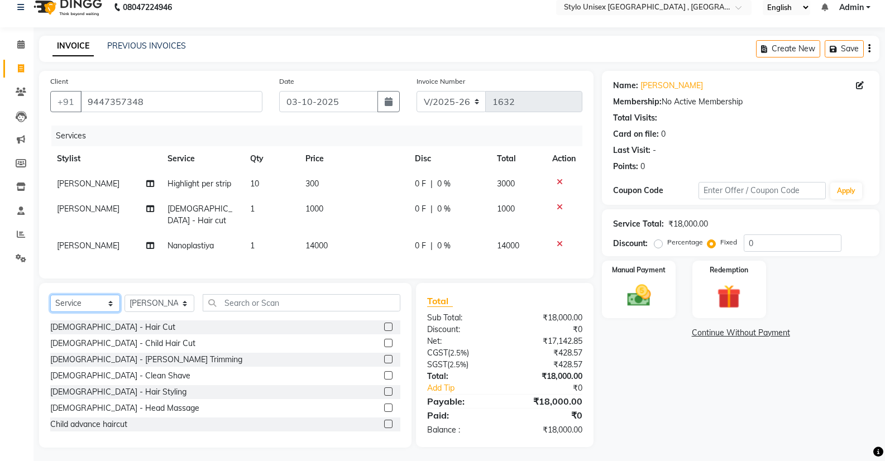
select select "product"
click at [50, 295] on select "Select Service Product Membership Package Voucher Prepaid Gift Card" at bounding box center [85, 303] width 70 height 17
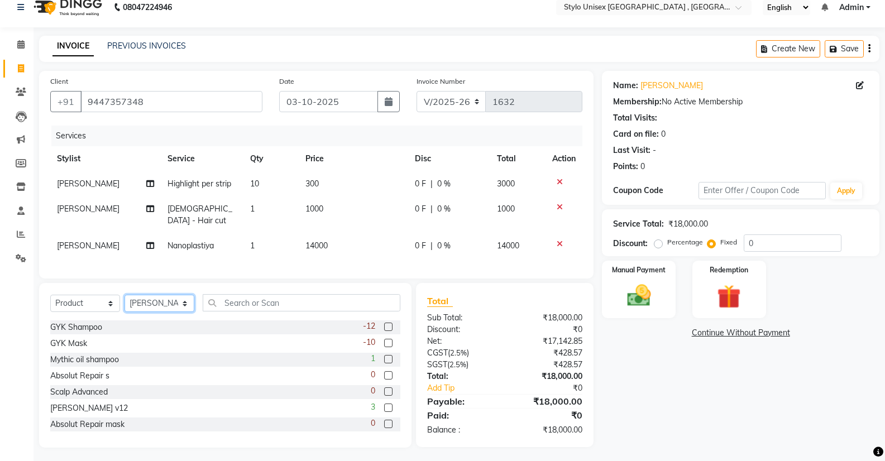
click at [183, 301] on select "Select Stylist Ali GALIB najma SAGAR SALMAN SHAMSHER SIBIL" at bounding box center [159, 303] width 70 height 17
select select "43624"
click at [124, 295] on select "Select Stylist Ali GALIB najma SAGAR SALMAN SHAMSHER SIBIL" at bounding box center [159, 303] width 70 height 17
click at [384, 323] on label at bounding box center [388, 327] width 8 height 8
click at [384, 324] on input "checkbox" at bounding box center [387, 327] width 7 height 7
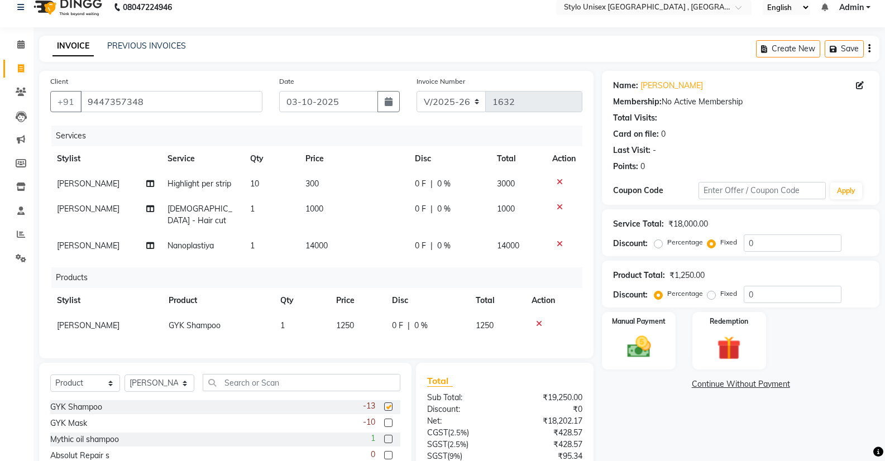
checkbox input "false"
click at [384, 421] on label at bounding box center [388, 423] width 8 height 8
click at [384, 421] on input "checkbox" at bounding box center [387, 423] width 7 height 7
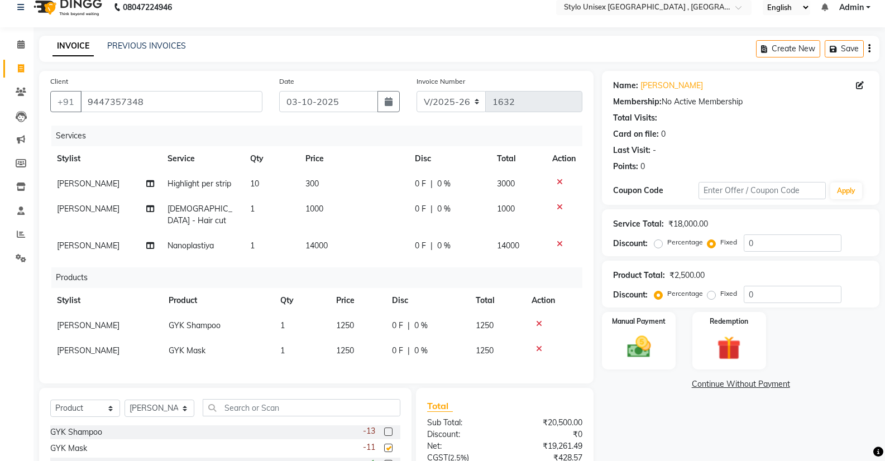
checkbox input "false"
click at [423, 240] on span "0 F" at bounding box center [420, 246] width 11 height 12
select select "91108"
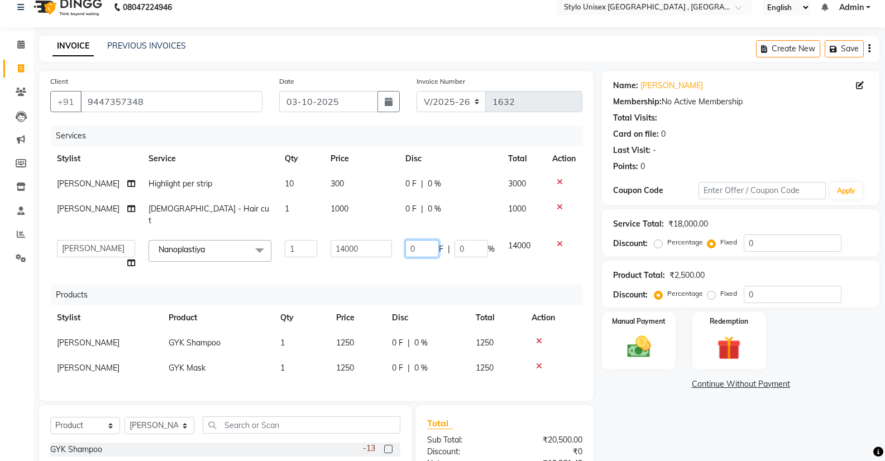
click at [419, 240] on input "0" at bounding box center [421, 248] width 33 height 17
type input "1"
type input "2000"
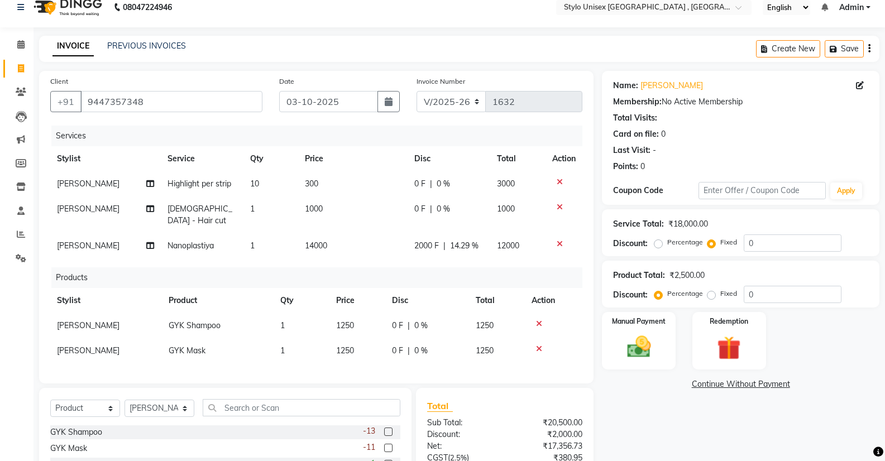
click at [374, 257] on div "Services Stylist Service Qty Price Disc Total Action SALMAN Highlight per strip…" at bounding box center [316, 249] width 532 height 247
click at [417, 209] on span "0 F" at bounding box center [419, 209] width 11 height 12
select select "91108"
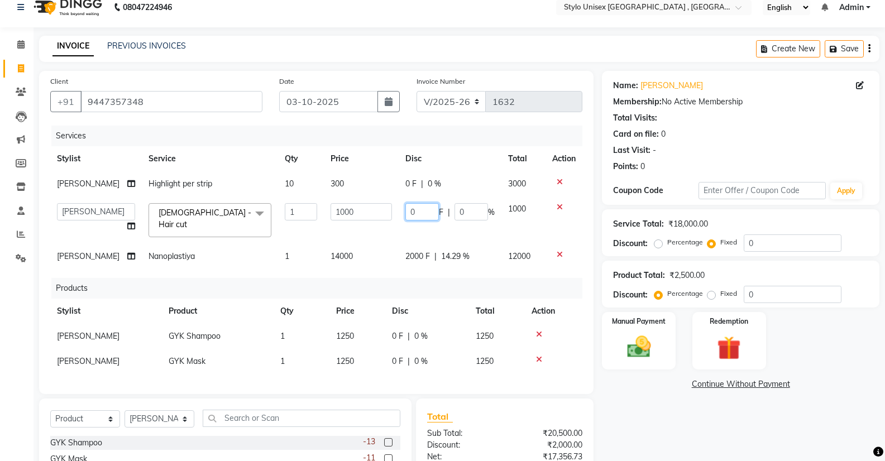
click at [422, 208] on input "0" at bounding box center [421, 211] width 33 height 17
type input "1000"
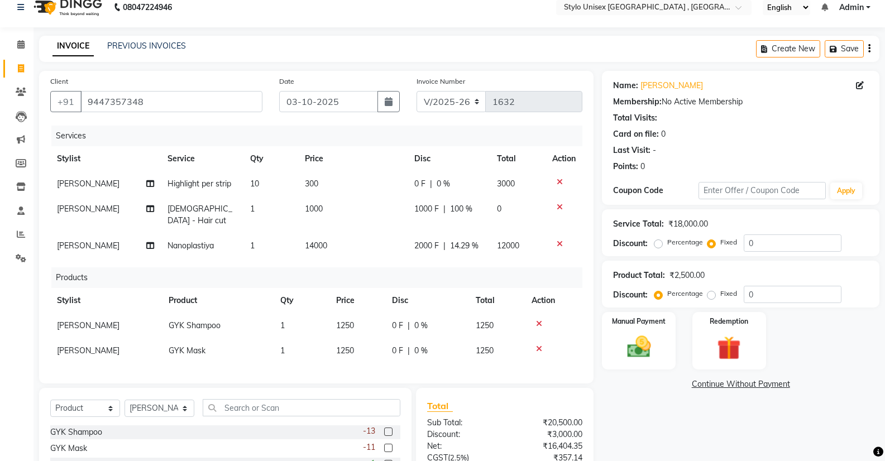
click at [354, 185] on td "300" at bounding box center [352, 183] width 109 height 25
select select "91108"
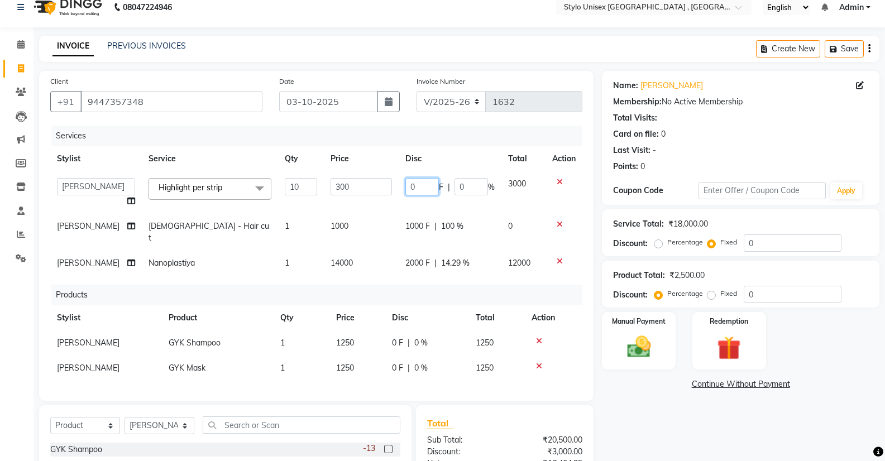
click at [415, 184] on input "0" at bounding box center [421, 186] width 33 height 17
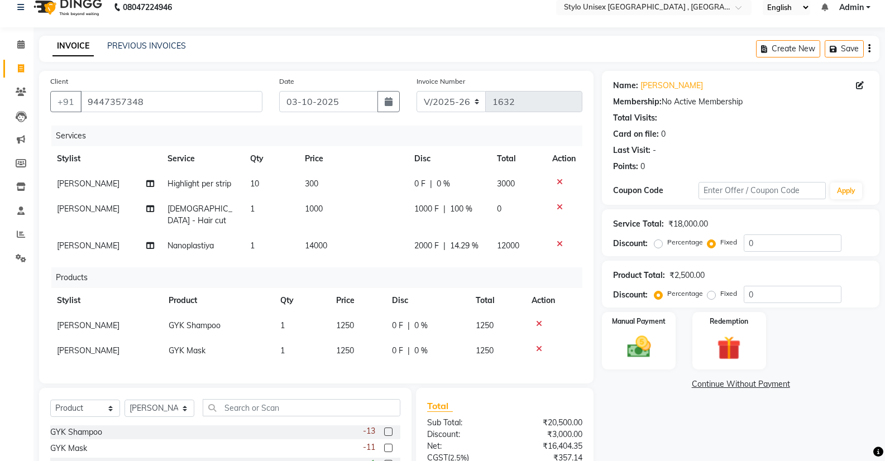
click at [366, 208] on tbody "SALMAN Highlight per strip 10 300 0 F | 0 % 3000 SALMAN Ladies - Hair cut 1 100…" at bounding box center [316, 214] width 532 height 87
click at [421, 177] on td "0 F | 0 %" at bounding box center [448, 183] width 83 height 25
select select "91108"
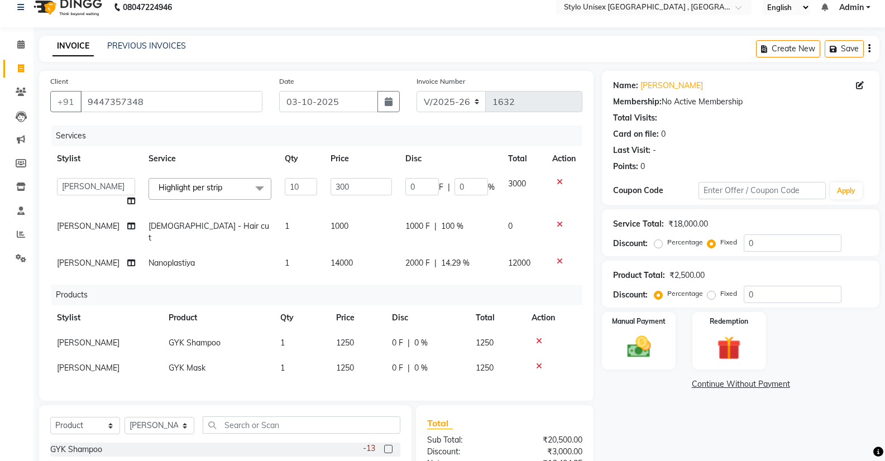
click at [410, 257] on span "2000 F" at bounding box center [417, 263] width 25 height 12
select select "91108"
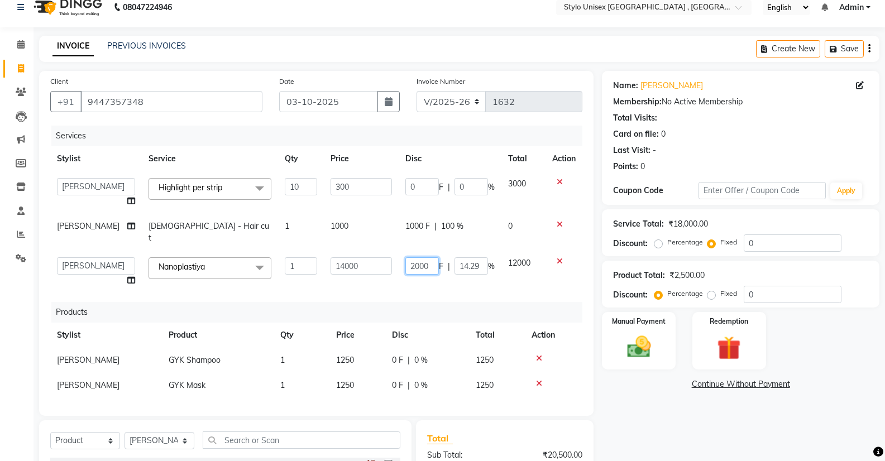
click at [428, 257] on input "2000" at bounding box center [421, 265] width 33 height 17
type input "2"
type input "3000"
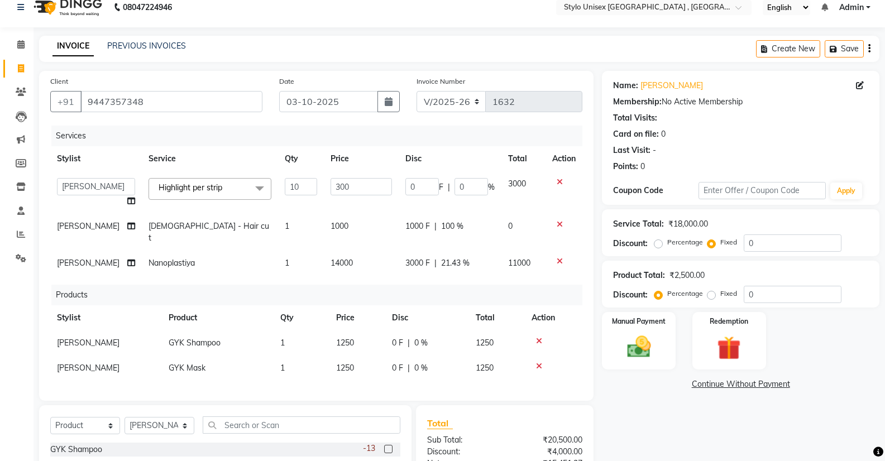
click at [365, 224] on td "1000" at bounding box center [361, 232] width 75 height 37
select select "91108"
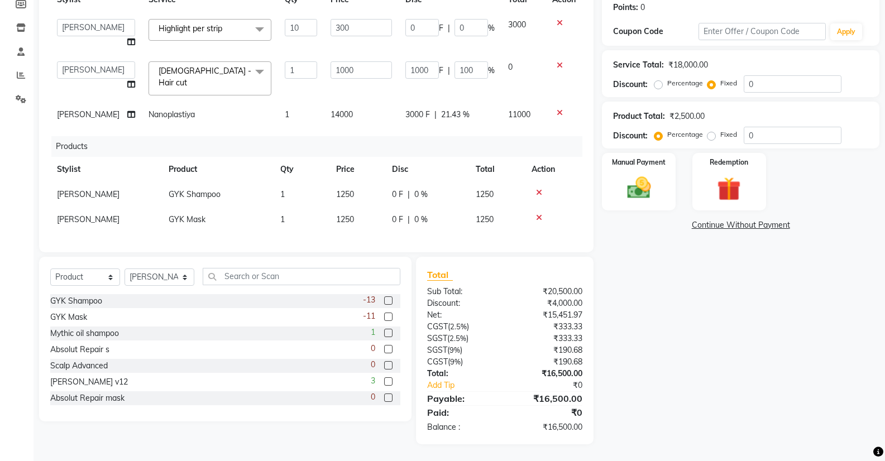
scroll to position [0, 0]
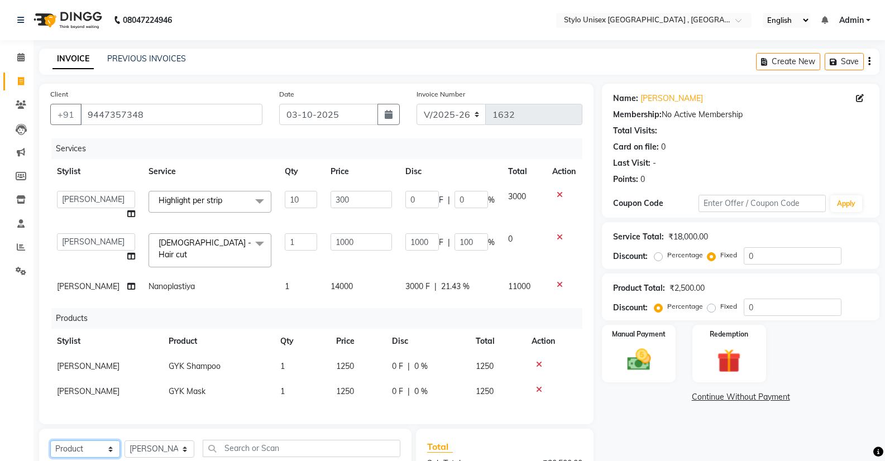
click at [97, 453] on select "Select Service Product Membership Package Voucher Prepaid Gift Card" at bounding box center [85, 448] width 70 height 17
select select "service"
click at [50, 444] on select "Select Service Product Membership Package Voucher Prepaid Gift Card" at bounding box center [85, 448] width 70 height 17
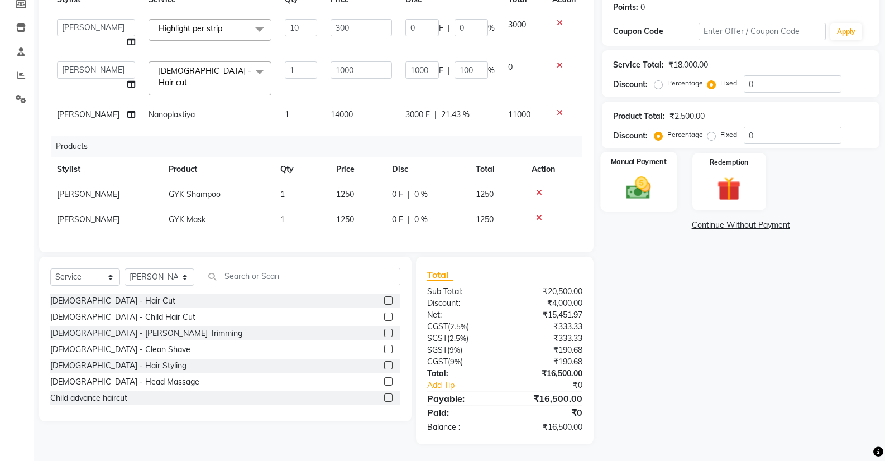
click at [638, 183] on img at bounding box center [638, 188] width 40 height 28
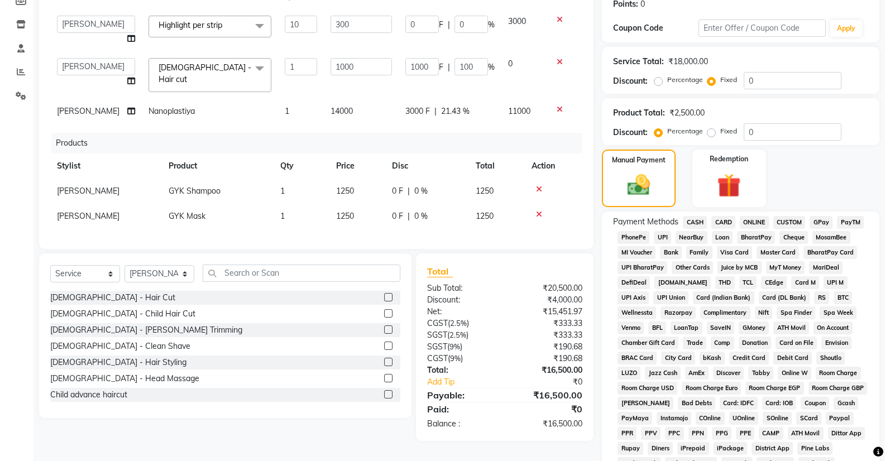
click at [754, 218] on span "ONLINE" at bounding box center [753, 222] width 29 height 13
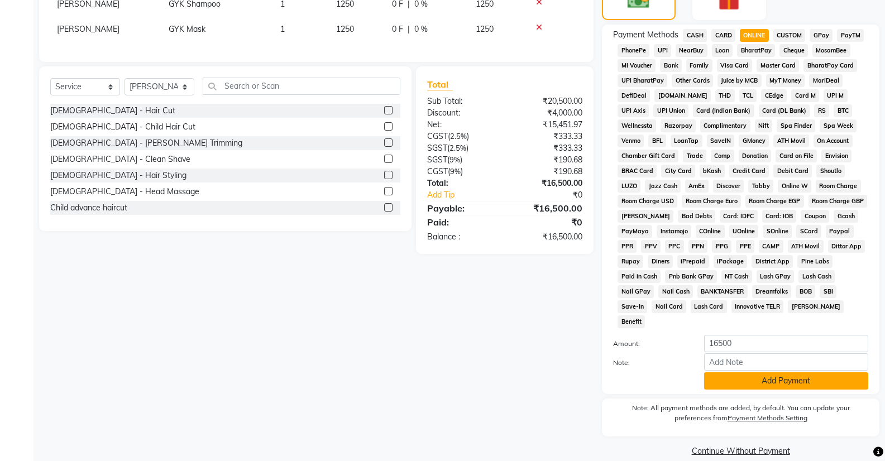
click at [754, 372] on button "Add Payment" at bounding box center [786, 380] width 164 height 17
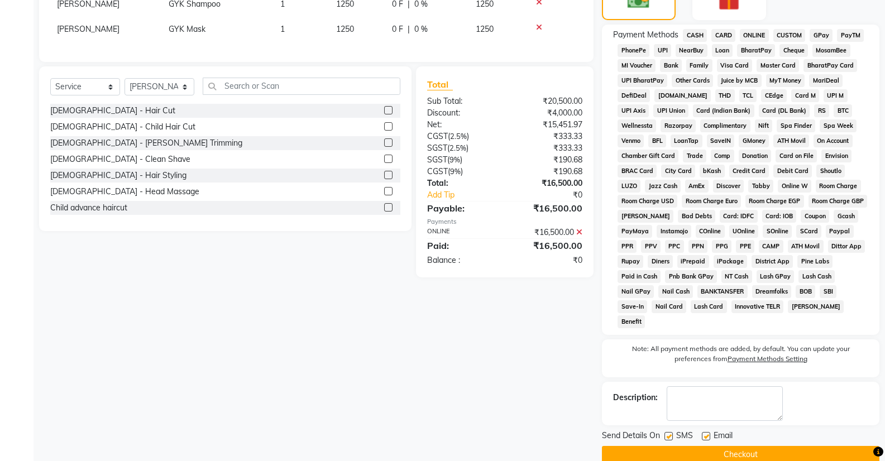
click at [732, 446] on button "Checkout" at bounding box center [740, 454] width 277 height 17
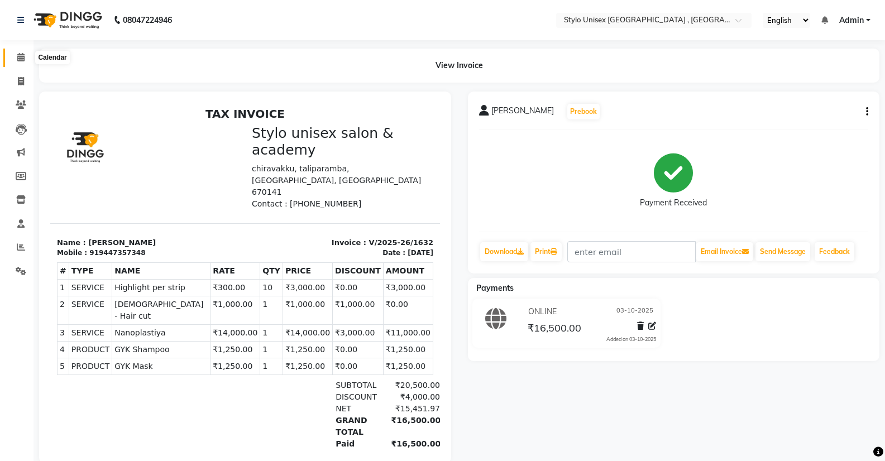
click at [18, 56] on icon at bounding box center [20, 57] width 7 height 8
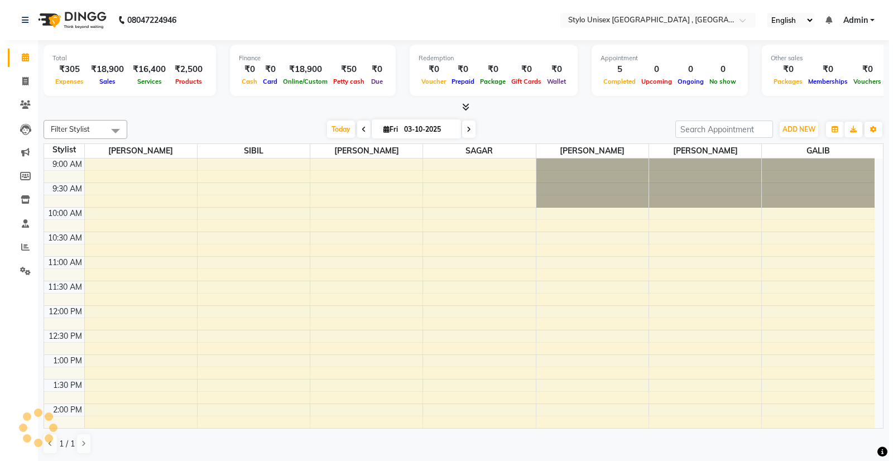
scroll to position [347, 0]
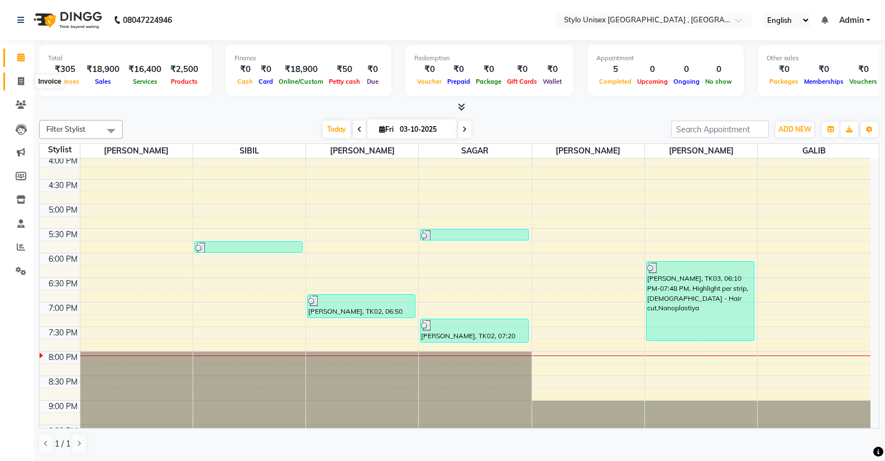
click at [25, 81] on span at bounding box center [21, 81] width 20 height 13
select select "service"
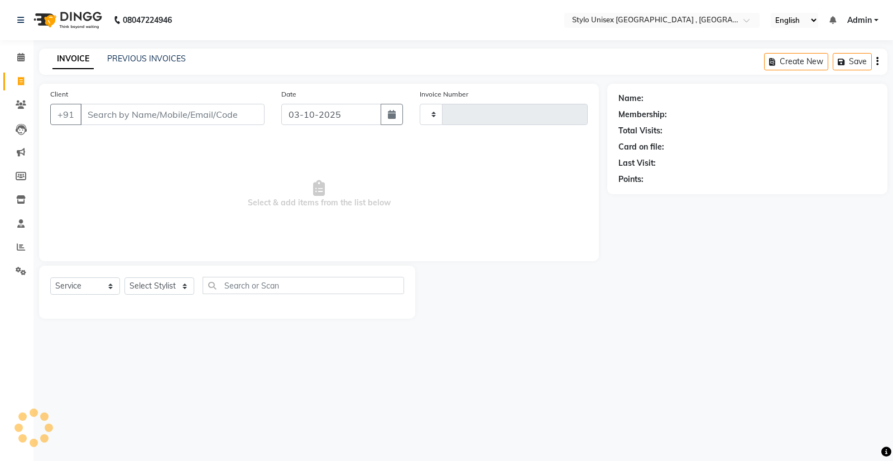
type input "1633"
select select "6054"
click at [88, 117] on input "Client" at bounding box center [172, 114] width 184 height 21
click at [110, 115] on input "Client" at bounding box center [172, 114] width 184 height 21
click at [109, 285] on select "Select Service Product Membership Package Voucher Prepaid Gift Card" at bounding box center [85, 285] width 70 height 17
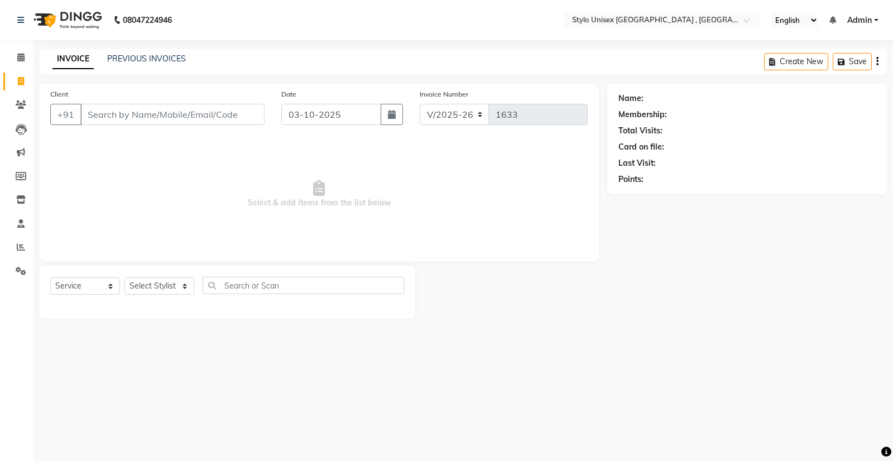
click at [185, 275] on div "Select Service Product Membership Package Voucher Prepaid Gift Card Select Styl…" at bounding box center [227, 292] width 376 height 53
click at [185, 287] on select "Select Stylist Ali GALIB najma SAGAR SALMAN SHAMSHER SIBIL" at bounding box center [159, 285] width 70 height 17
click at [171, 188] on span "Select & add items from the list below" at bounding box center [318, 194] width 537 height 112
click at [155, 116] on input "Client" at bounding box center [172, 114] width 184 height 21
type input "7025967136"
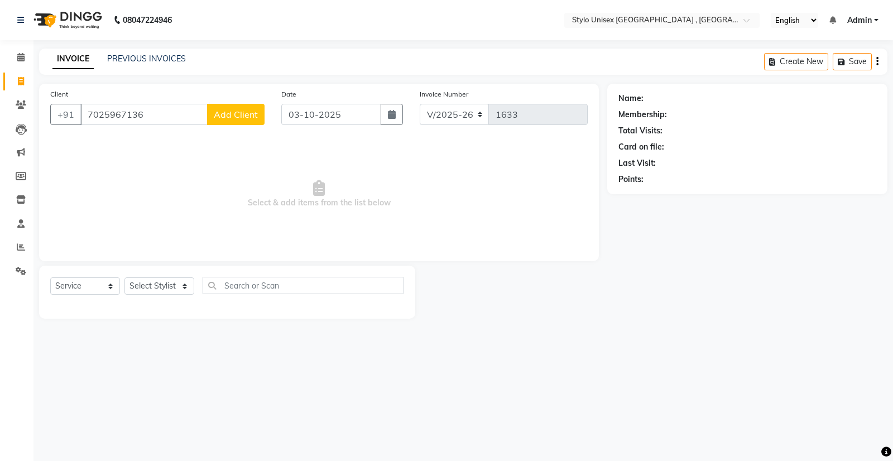
click at [241, 121] on button "Add Client" at bounding box center [235, 114] width 57 height 21
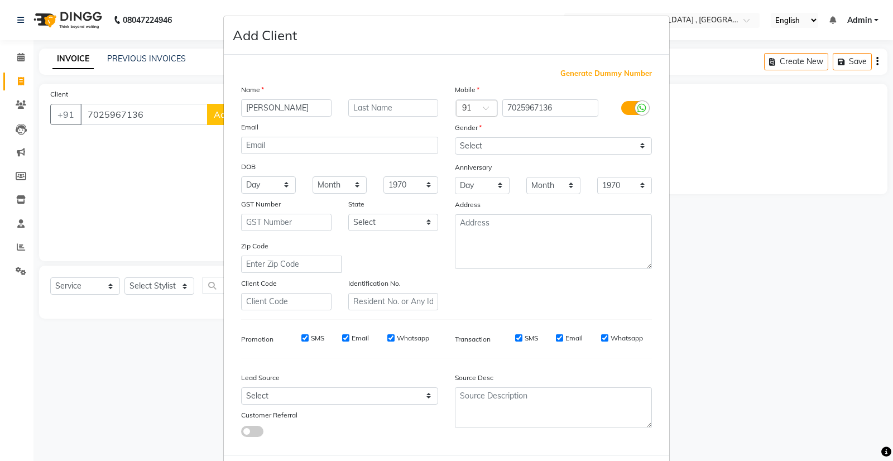
type input "juel"
click at [468, 145] on select "Select Male Female Other Prefer Not To Say" at bounding box center [553, 145] width 197 height 17
click at [324, 60] on div "Generate Dummy Number Name juel Email DOB Day 01 02 03 04 05 06 07 08 09 10 11 …" at bounding box center [446, 255] width 445 height 400
click at [204, 74] on ngb-modal-window "Add Client Generate Dummy Number Name juel Email DOB Day 01 02 03 04 05 06 07 0…" at bounding box center [446, 230] width 893 height 461
click at [509, 146] on select "Select Male Female Other Prefer Not To Say" at bounding box center [553, 145] width 197 height 17
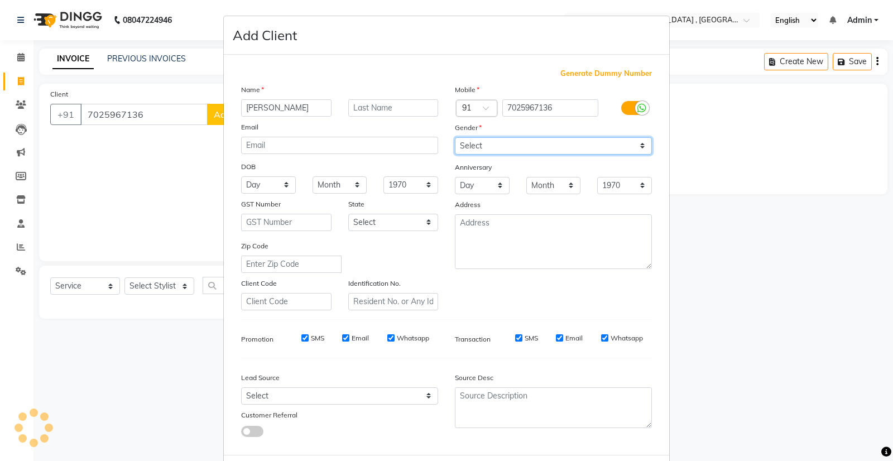
select select "male"
click at [455, 137] on select "Select Male Female Other Prefer Not To Say" at bounding box center [553, 145] width 197 height 17
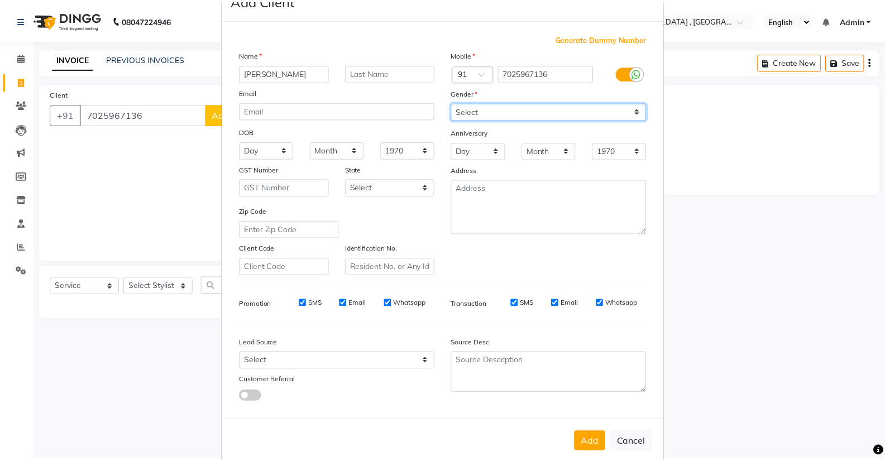
scroll to position [54, 0]
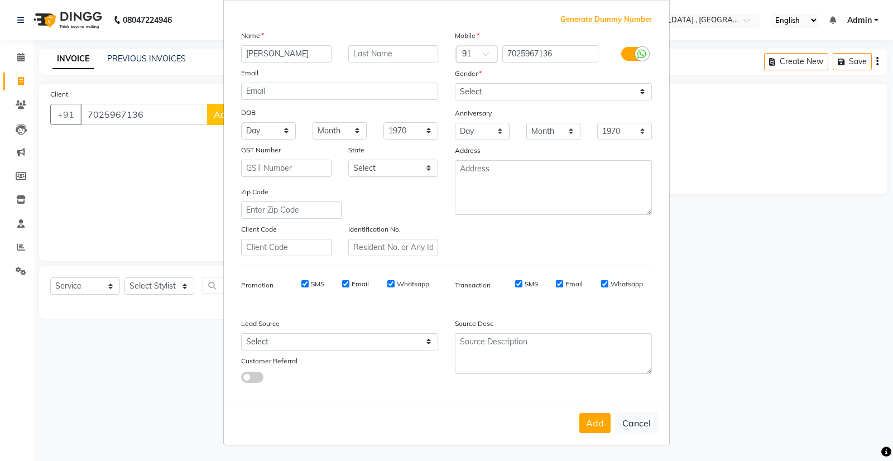
click at [589, 422] on button "Add" at bounding box center [594, 423] width 31 height 20
select select
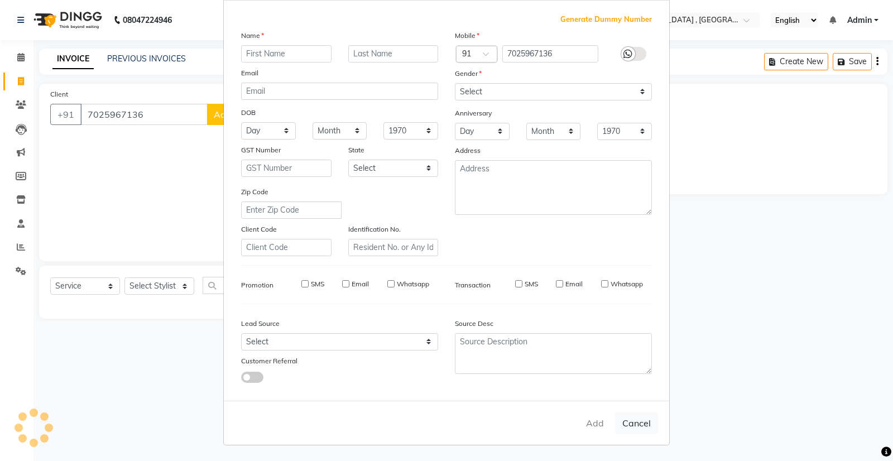
select select
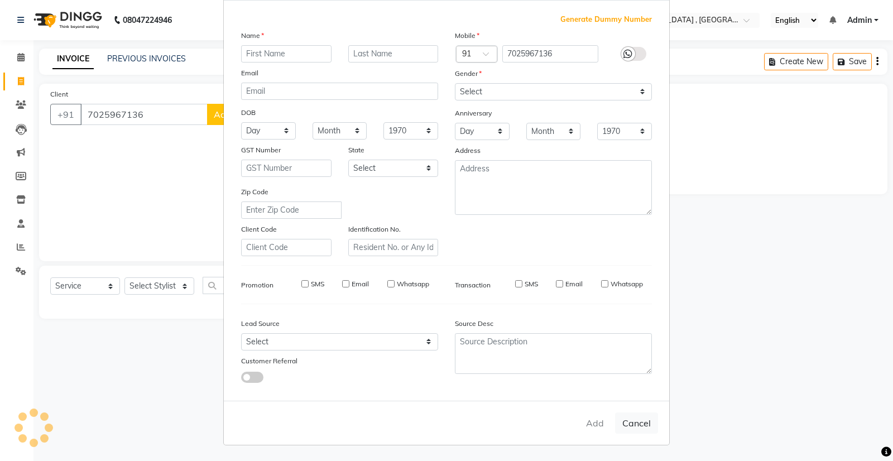
checkbox input "false"
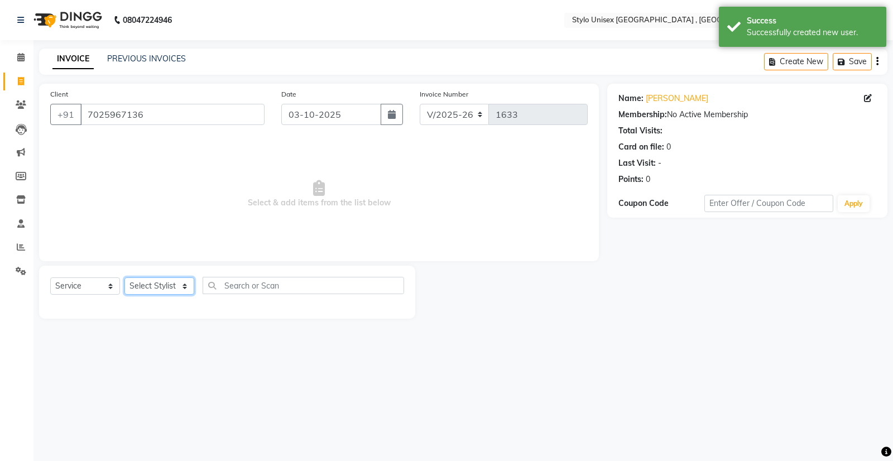
click at [186, 283] on select "Select Stylist Ali GALIB najma SAGAR SALMAN SHAMSHER SIBIL" at bounding box center [159, 285] width 70 height 17
select select "91667"
click at [124, 277] on select "Select Stylist Ali GALIB najma SAGAR SALMAN SHAMSHER SIBIL" at bounding box center [159, 285] width 70 height 17
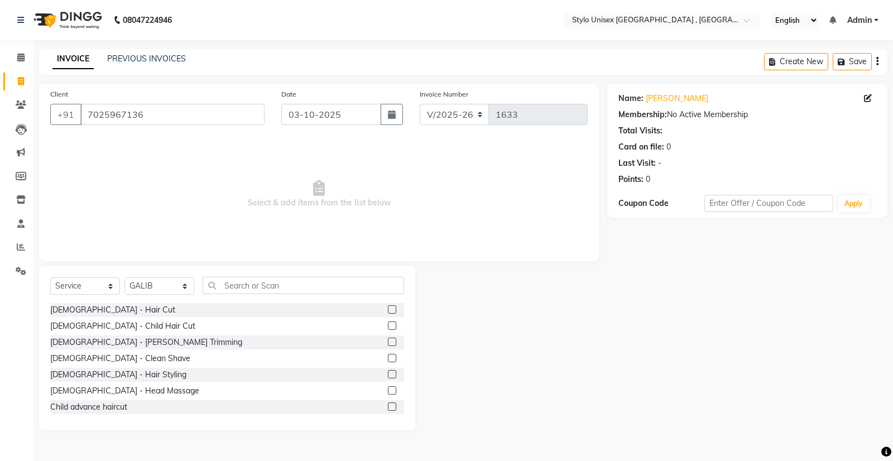
click at [388, 309] on label at bounding box center [392, 309] width 8 height 8
click at [388, 309] on input "checkbox" at bounding box center [391, 309] width 7 height 7
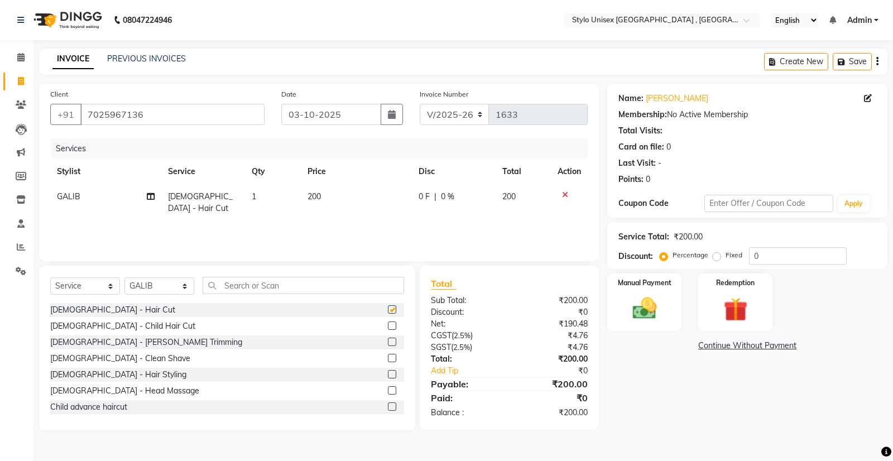
checkbox input "false"
click at [646, 309] on img at bounding box center [644, 308] width 40 height 28
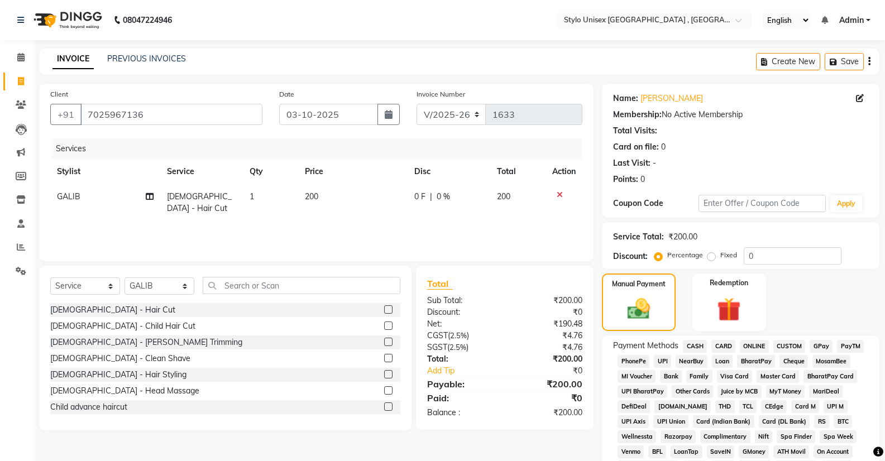
click at [752, 345] on span "ONLINE" at bounding box center [753, 346] width 29 height 13
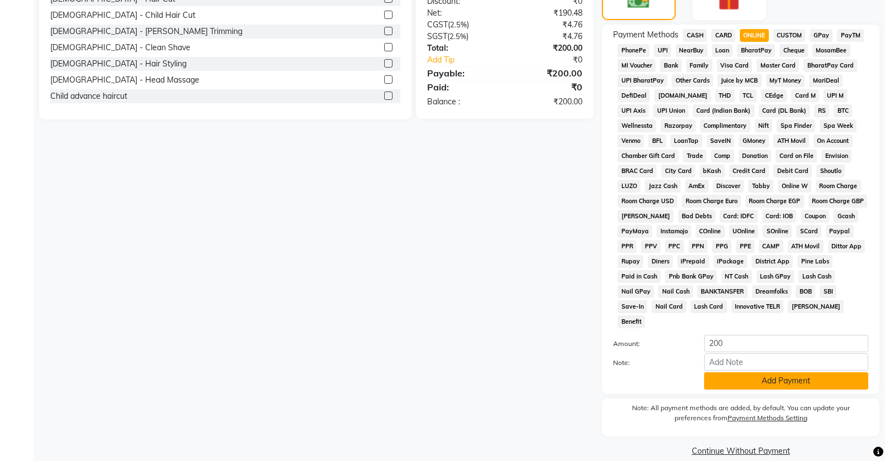
click at [773, 372] on button "Add Payment" at bounding box center [786, 380] width 164 height 17
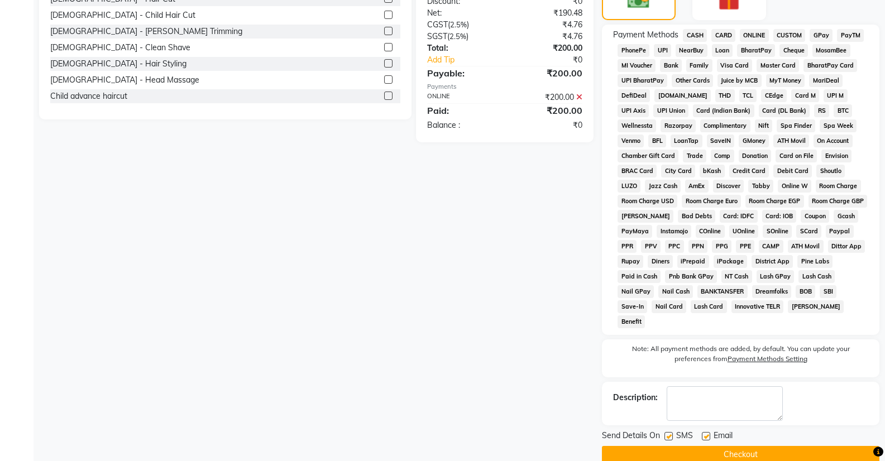
click at [753, 446] on button "Checkout" at bounding box center [740, 454] width 277 height 17
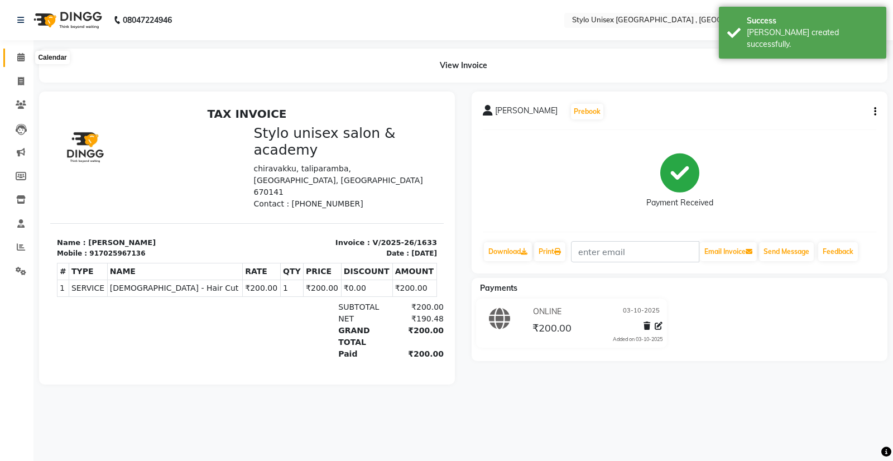
click at [17, 59] on icon at bounding box center [20, 57] width 7 height 8
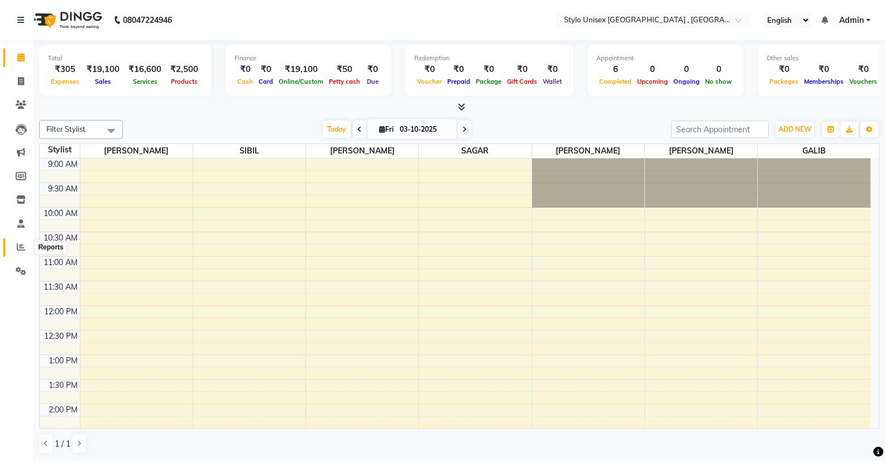
click at [27, 247] on span at bounding box center [21, 247] width 20 height 13
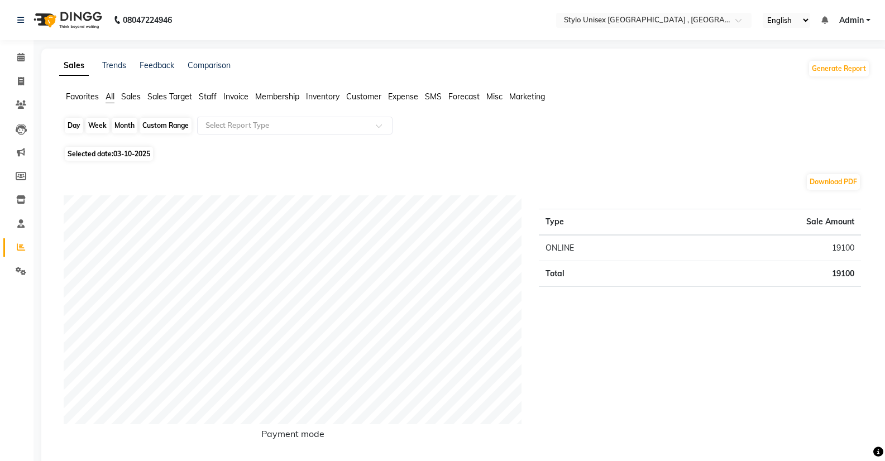
click at [71, 125] on div "Day" at bounding box center [74, 126] width 18 height 16
select select "10"
select select "2025"
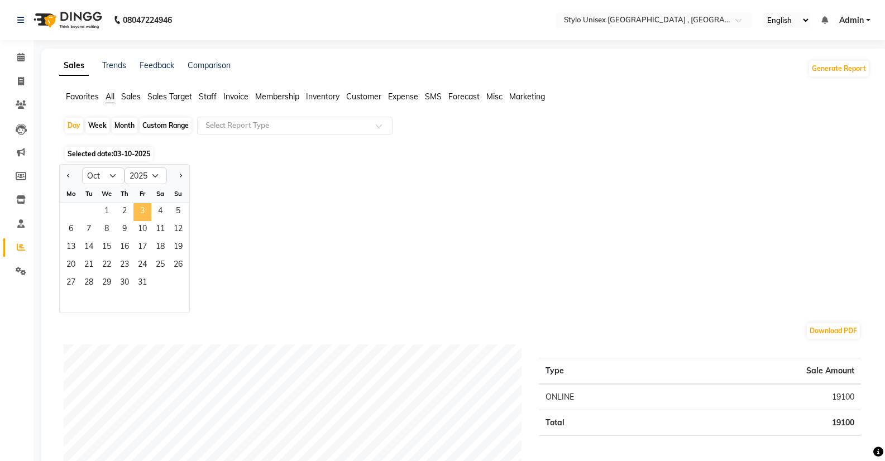
click at [144, 212] on span "3" at bounding box center [142, 212] width 18 height 18
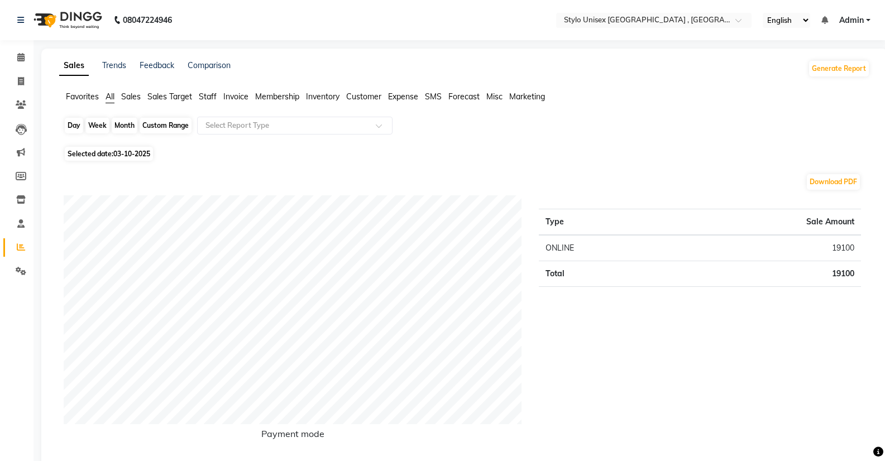
click at [74, 120] on div "Day" at bounding box center [74, 126] width 18 height 16
select select "10"
select select "2025"
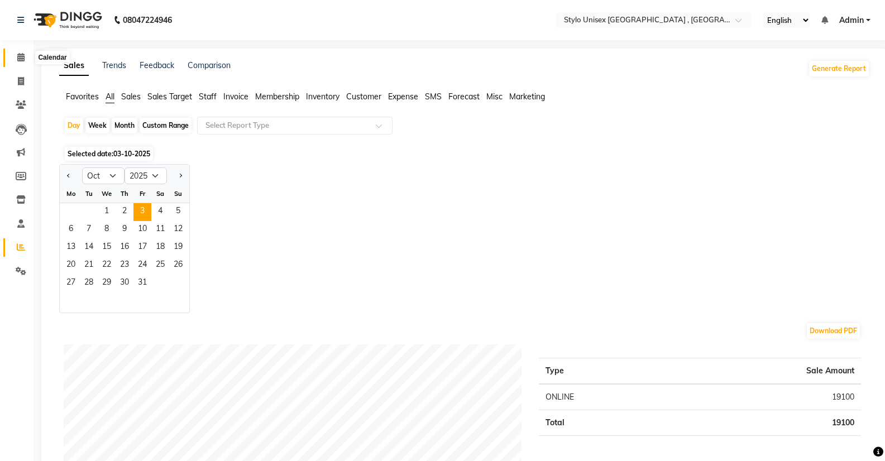
click at [21, 56] on icon at bounding box center [20, 57] width 7 height 8
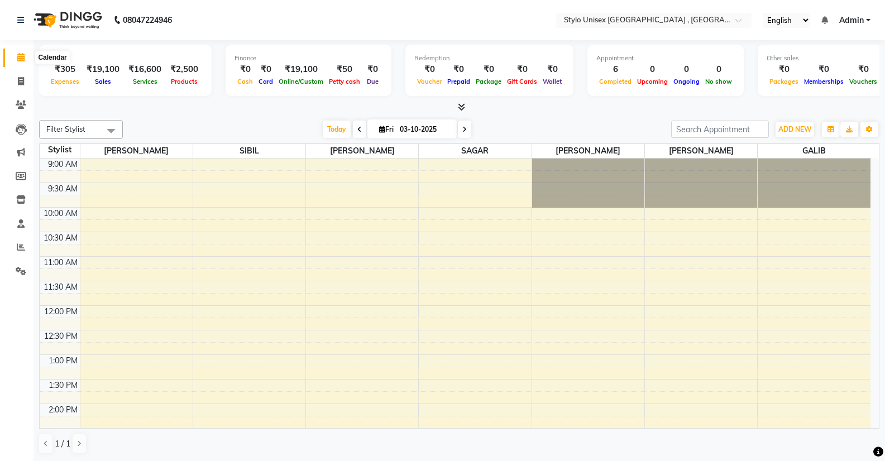
click at [25, 58] on icon at bounding box center [20, 57] width 7 height 8
click at [20, 80] on icon at bounding box center [21, 81] width 6 height 8
select select "service"
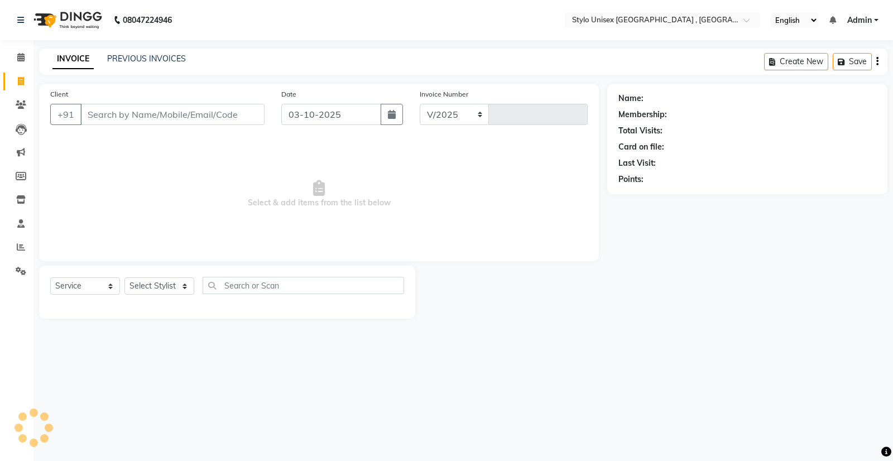
select select "6054"
type input "1634"
type input "9061595113"
click at [224, 112] on span "Add Client" at bounding box center [236, 114] width 44 height 11
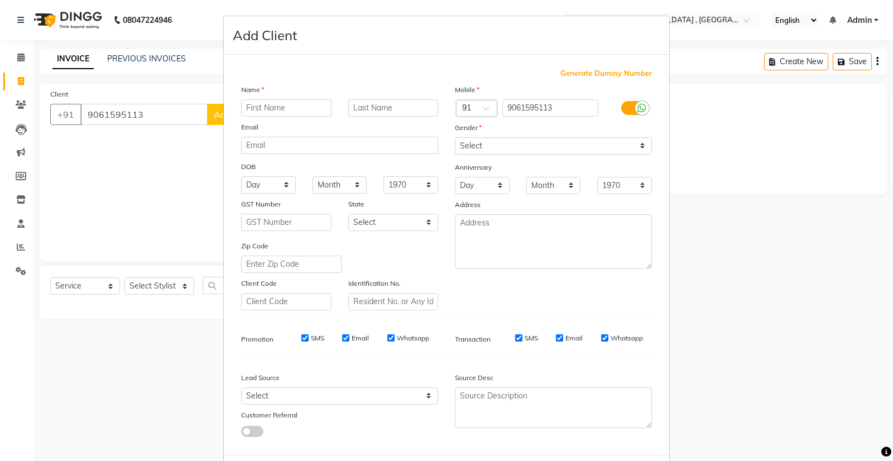
click at [283, 108] on input "text" at bounding box center [286, 107] width 90 height 17
type input "samir"
click at [498, 144] on select "Select Male Female Other Prefer Not To Say" at bounding box center [553, 145] width 197 height 17
select select "male"
click at [455, 137] on select "Select Male Female Other Prefer Not To Say" at bounding box center [553, 145] width 197 height 17
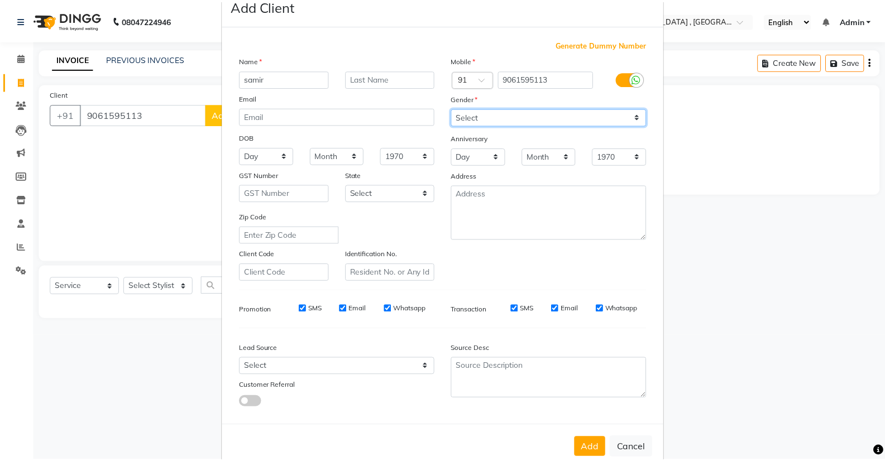
scroll to position [54, 0]
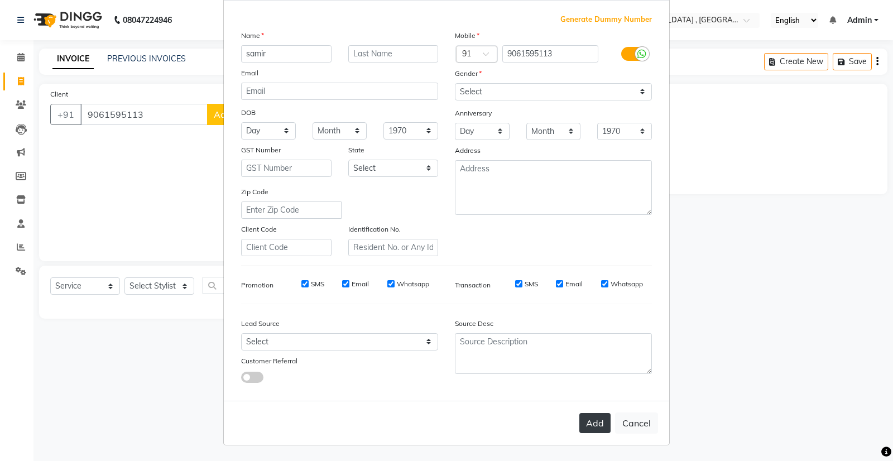
click at [593, 421] on button "Add" at bounding box center [594, 423] width 31 height 20
select select
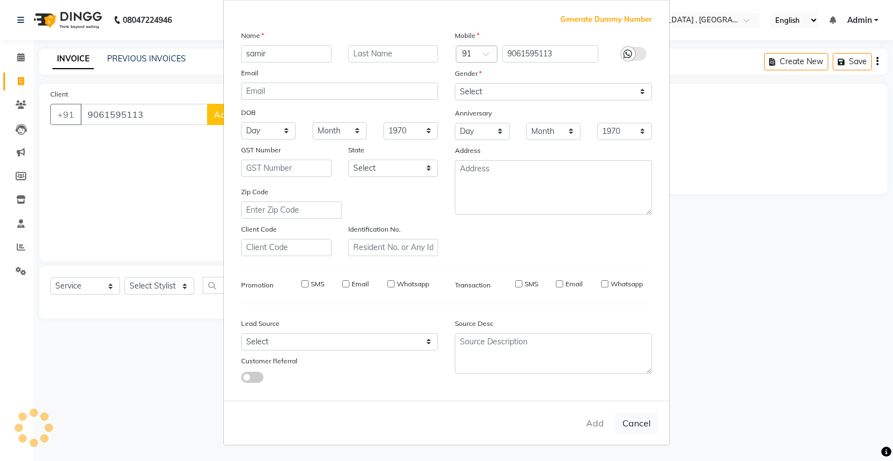
select select
checkbox input "false"
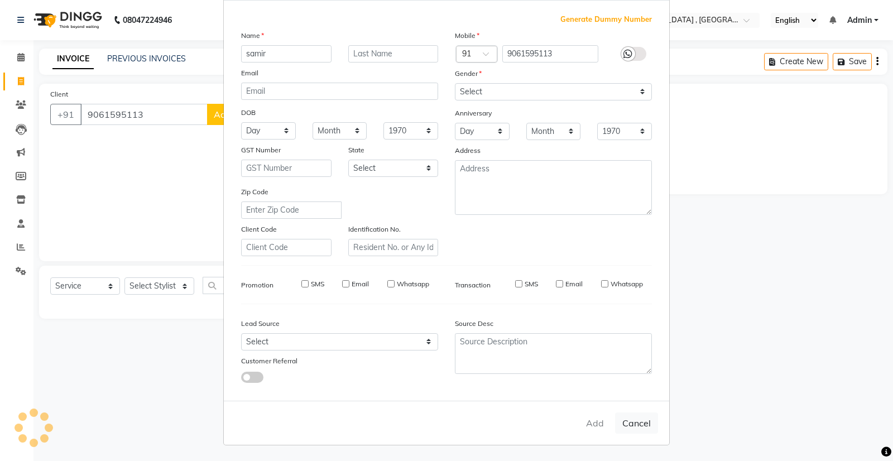
checkbox input "false"
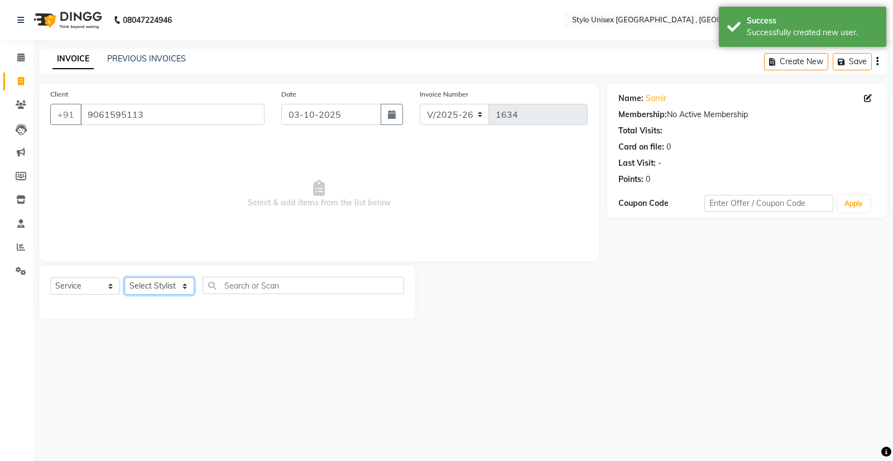
click at [185, 286] on select "Select Stylist Ali GALIB najma SAGAR SALMAN SHAMSHER SIBIL" at bounding box center [159, 285] width 70 height 17
select select "91667"
click at [124, 277] on select "Select Stylist Ali GALIB najma SAGAR SALMAN SHAMSHER SIBIL" at bounding box center [159, 285] width 70 height 17
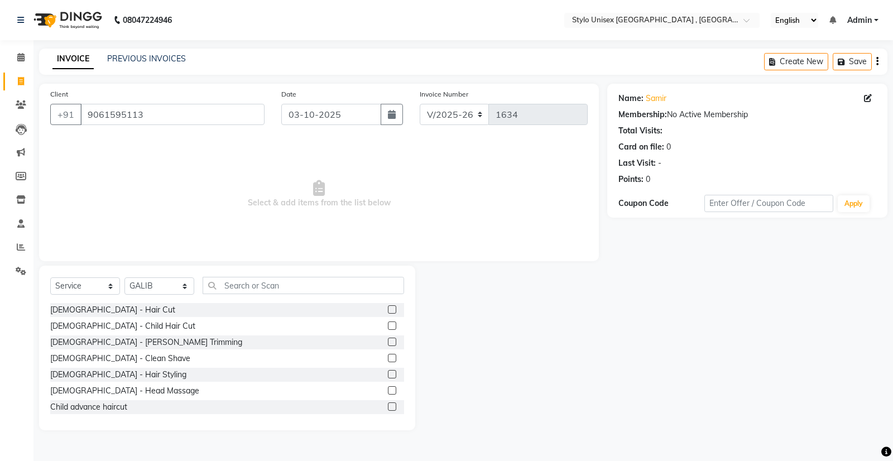
click at [388, 341] on label at bounding box center [392, 342] width 8 height 8
click at [388, 341] on input "checkbox" at bounding box center [391, 342] width 7 height 7
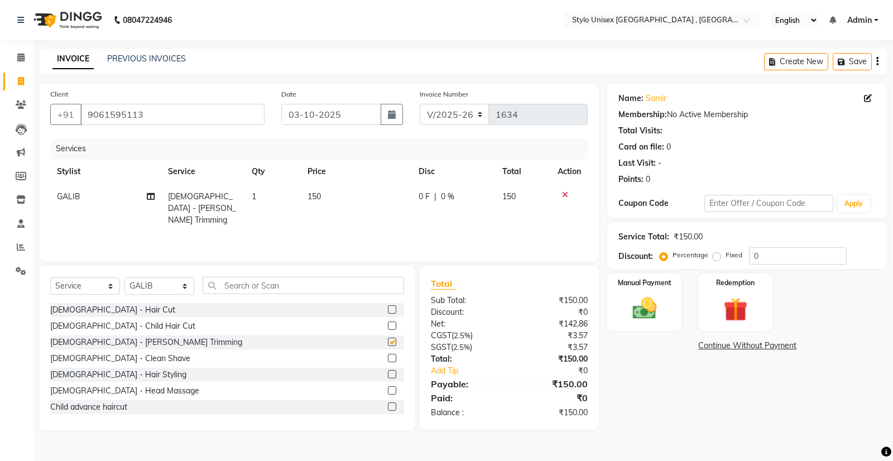
checkbox input "false"
click at [441, 198] on span "0 %" at bounding box center [447, 197] width 13 height 12
select select "91667"
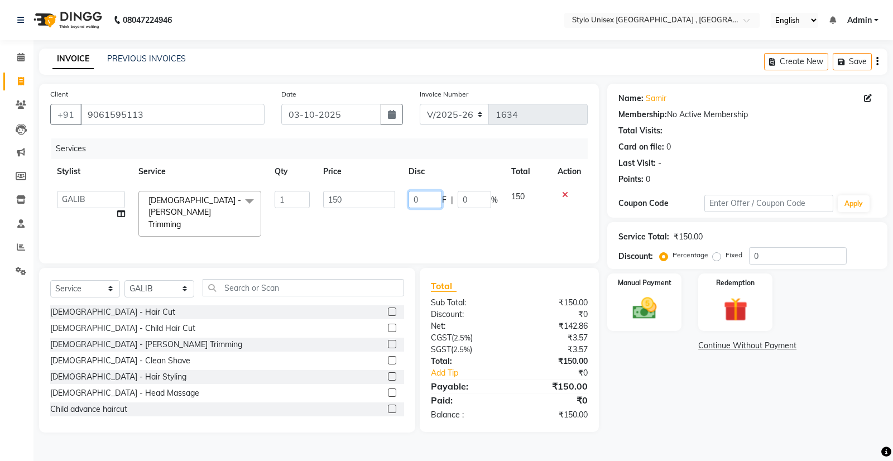
click at [422, 198] on input "0" at bounding box center [424, 199] width 33 height 17
type input "0"
type input "50"
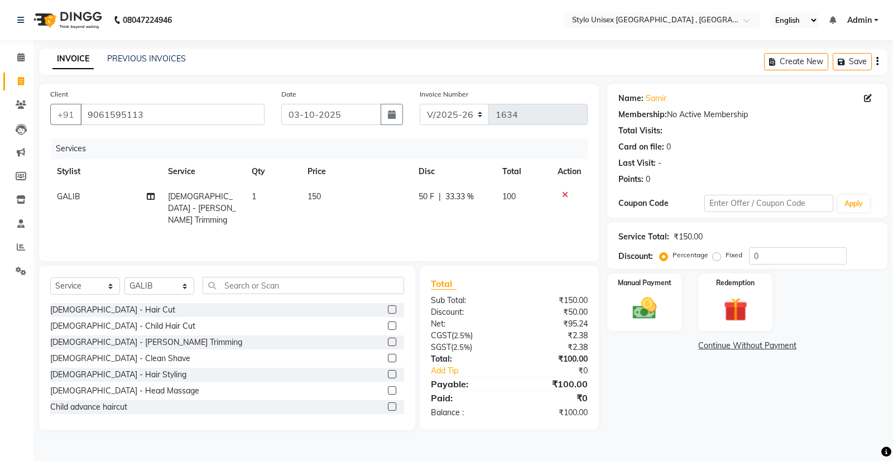
click at [502, 381] on div "Payable:" at bounding box center [465, 383] width 87 height 13
click at [657, 309] on img at bounding box center [644, 308] width 40 height 28
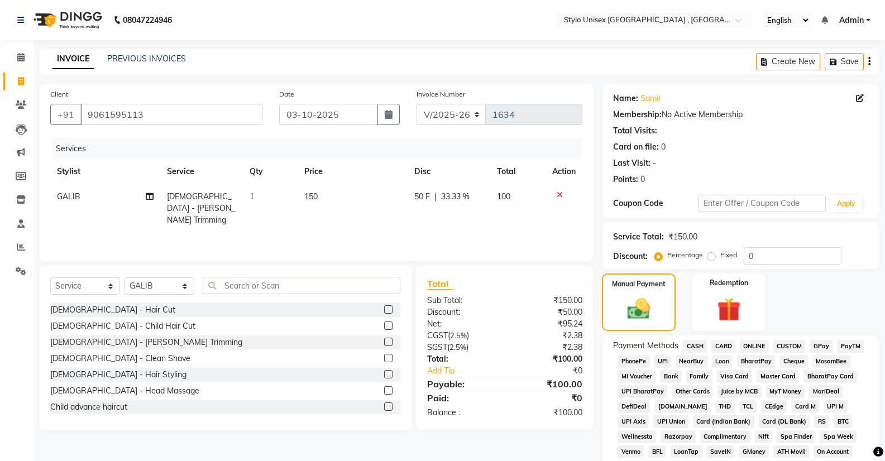
click at [744, 343] on span "ONLINE" at bounding box center [753, 346] width 29 height 13
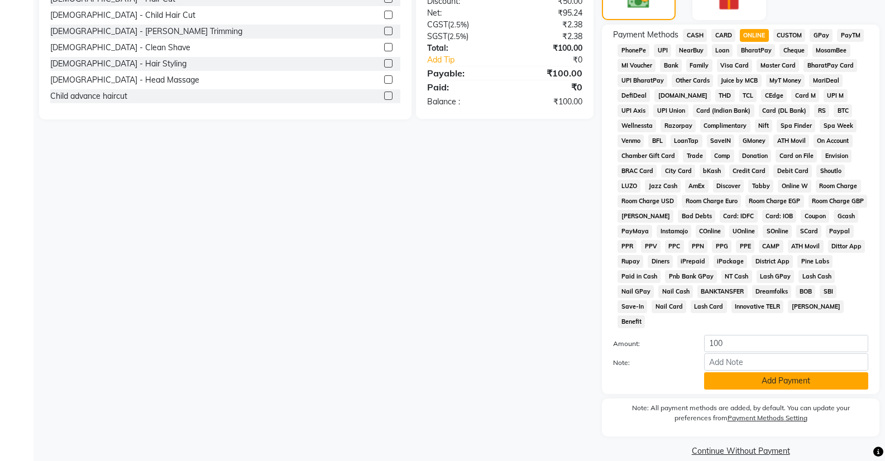
click at [774, 372] on button "Add Payment" at bounding box center [786, 380] width 164 height 17
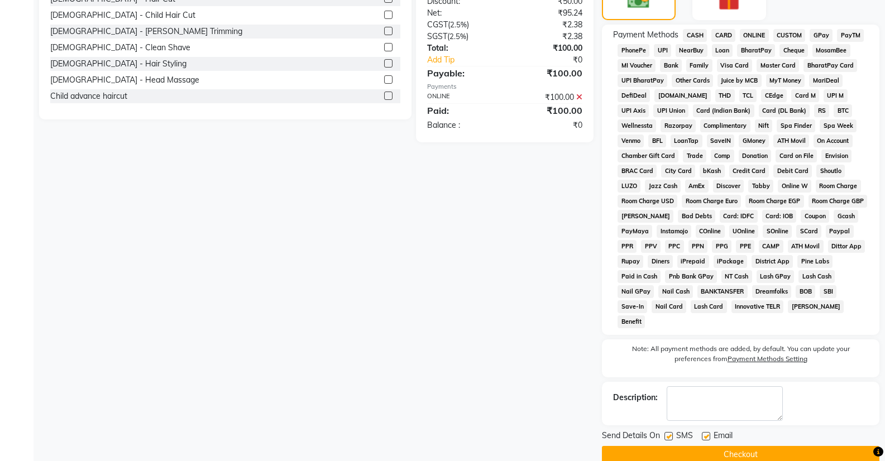
click at [776, 446] on button "Checkout" at bounding box center [740, 454] width 277 height 17
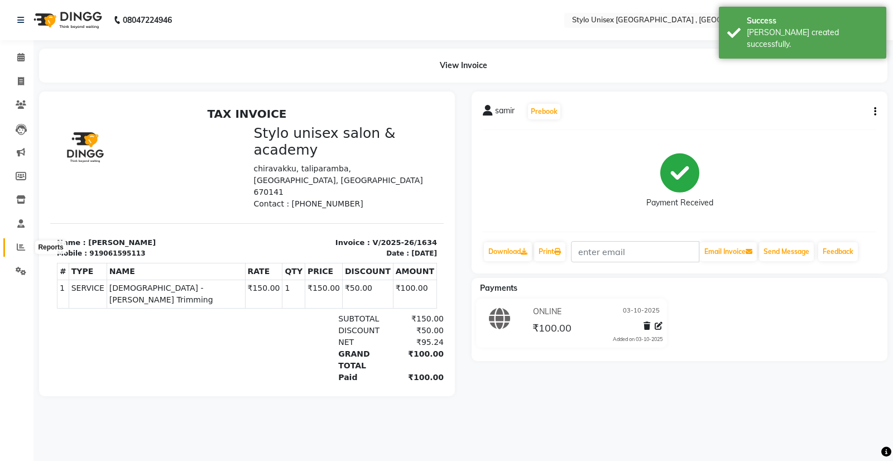
click at [19, 245] on icon at bounding box center [21, 247] width 8 height 8
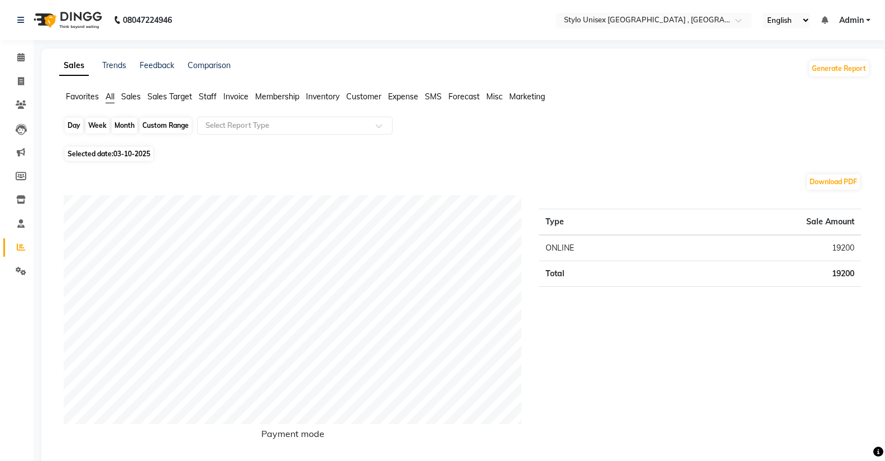
click at [77, 123] on div "Day" at bounding box center [74, 126] width 18 height 16
select select "10"
select select "2025"
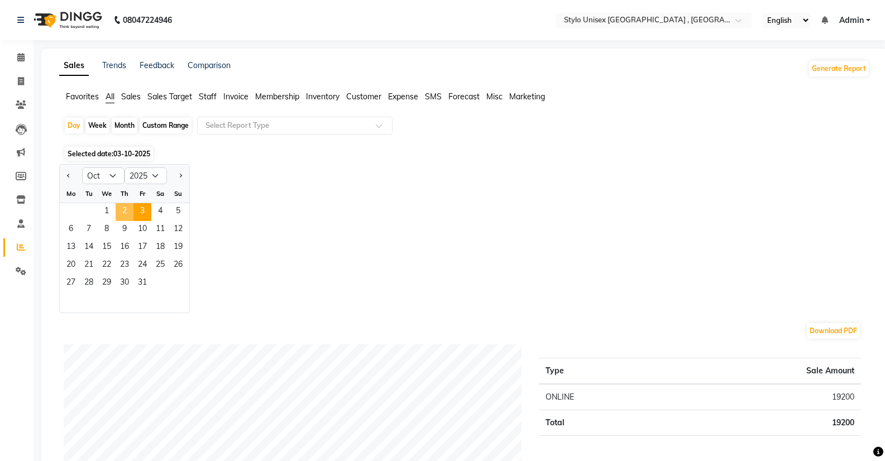
click at [120, 208] on span "2" at bounding box center [125, 212] width 18 height 18
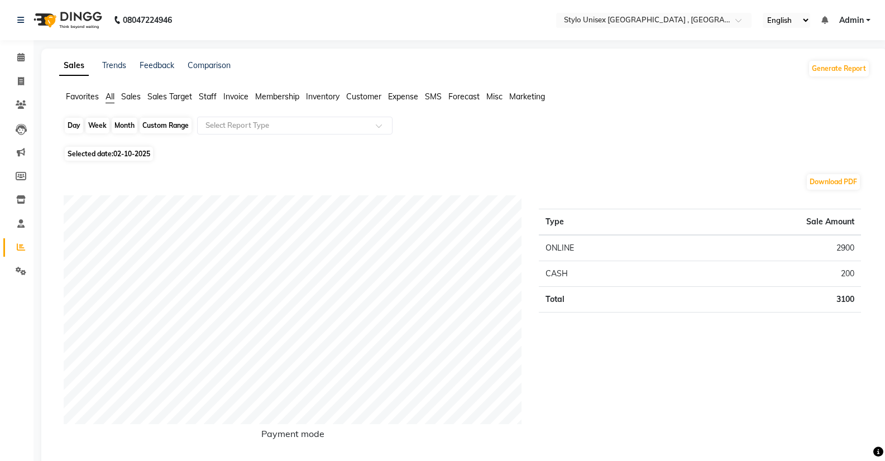
click at [77, 128] on div "Day" at bounding box center [74, 126] width 18 height 16
select select "10"
select select "2025"
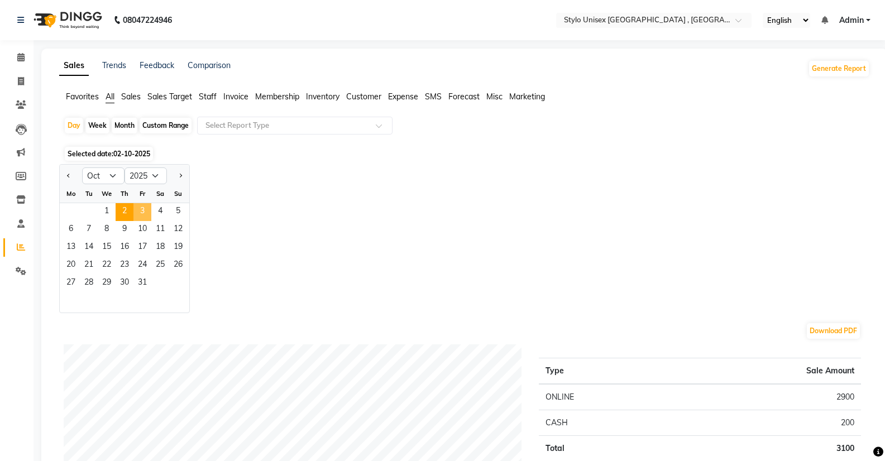
click at [138, 209] on span "3" at bounding box center [142, 212] width 18 height 18
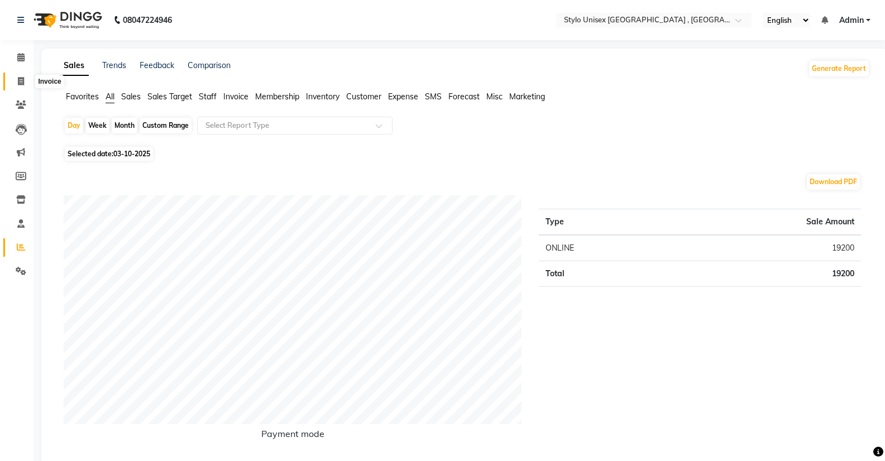
click at [20, 79] on icon at bounding box center [21, 81] width 6 height 8
select select "service"
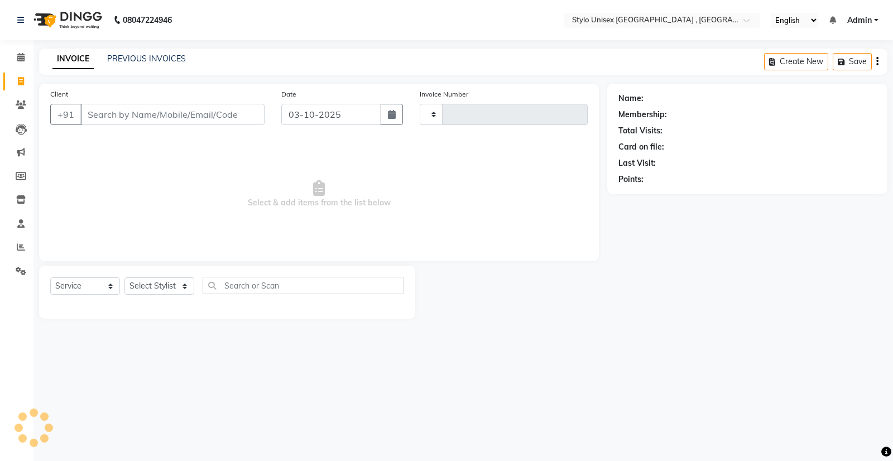
type input "1635"
select select "6054"
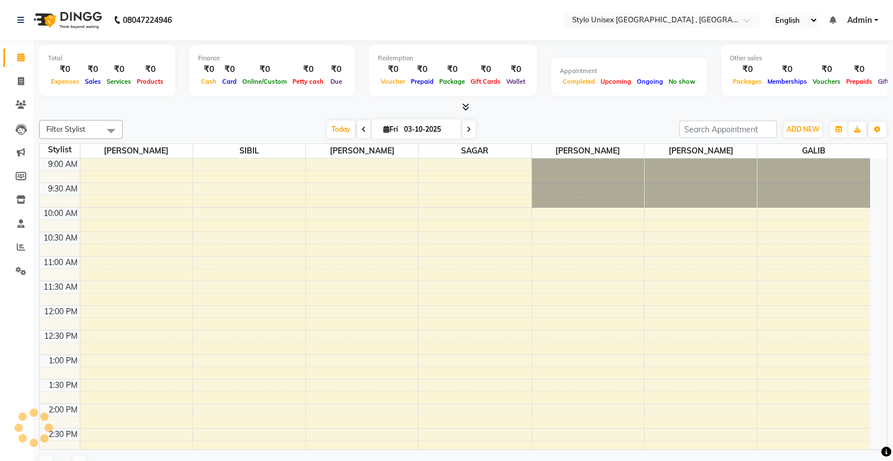
select select "en"
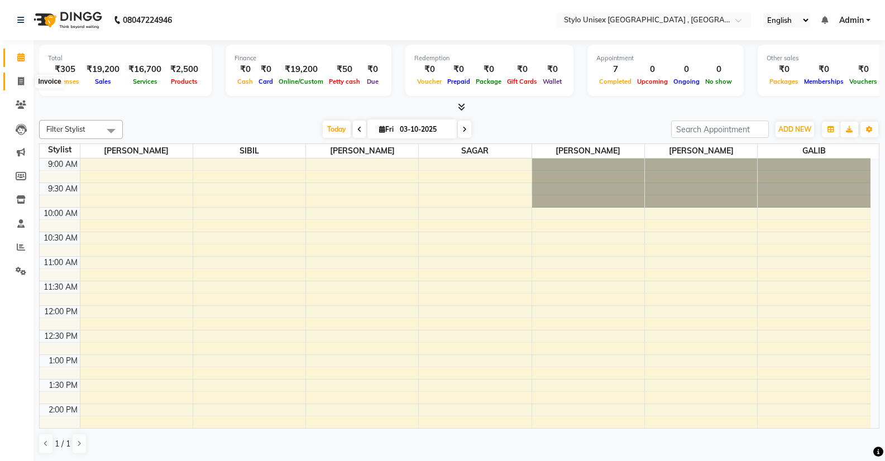
click at [21, 83] on icon at bounding box center [21, 81] width 6 height 8
select select "6054"
select select "service"
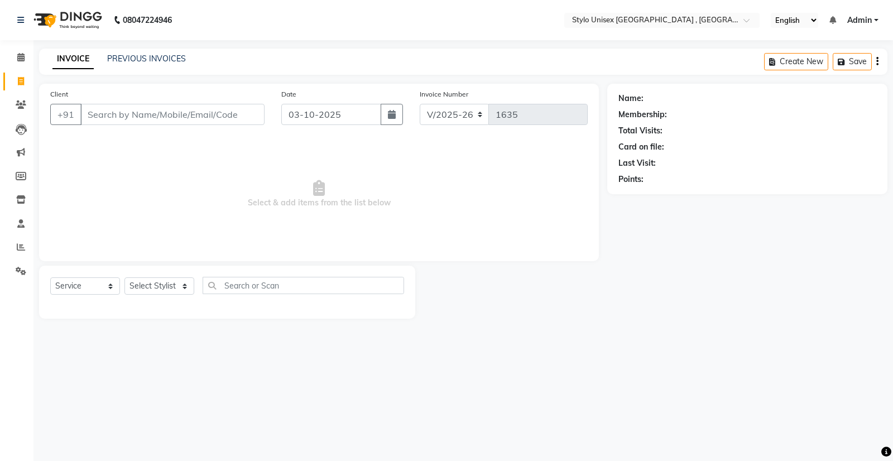
click at [131, 64] on div "PREVIOUS INVOICES" at bounding box center [146, 59] width 79 height 12
click at [132, 56] on link "PREVIOUS INVOICES" at bounding box center [146, 59] width 79 height 10
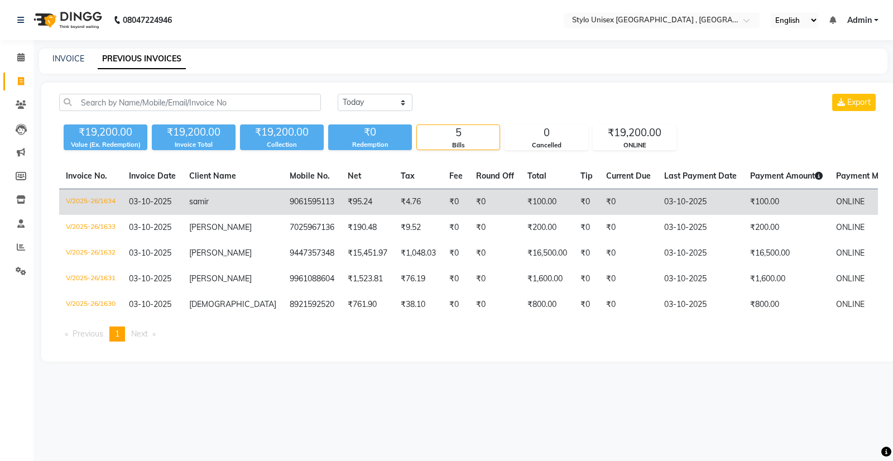
click at [283, 207] on td "9061595113" at bounding box center [312, 202] width 58 height 26
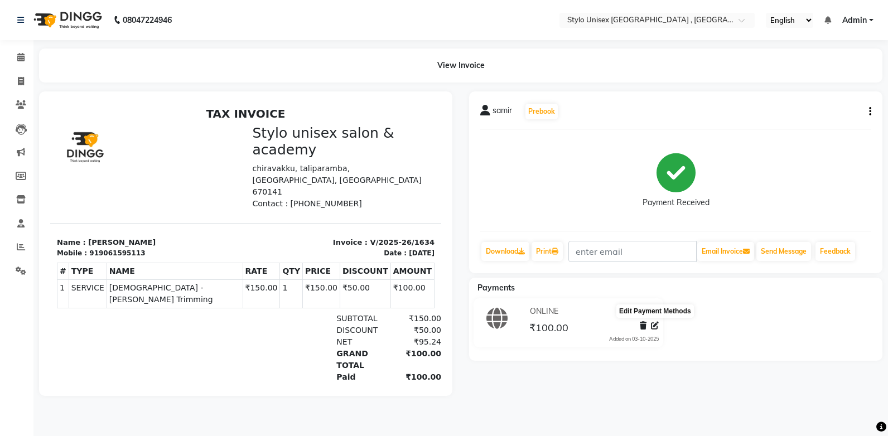
click at [656, 326] on icon at bounding box center [655, 326] width 8 height 8
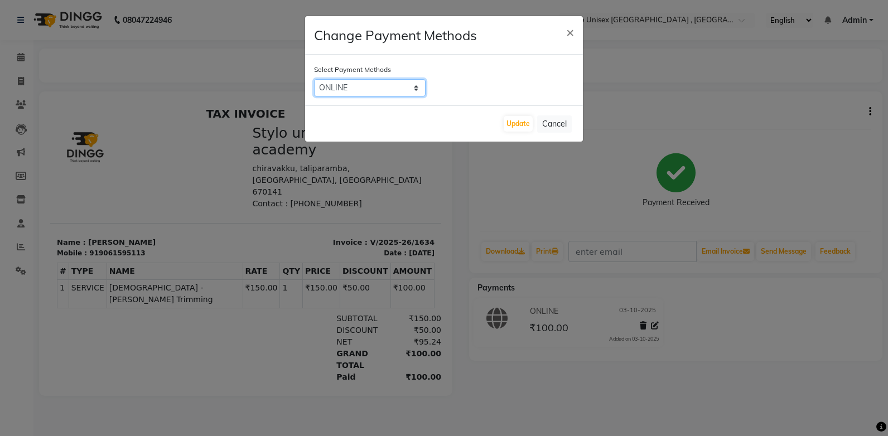
click at [381, 90] on select "CASH CARD ONLINE CUSTOM GPay PayTM PhonePe UPI NearBuy Loan BharatPay Cheque Mo…" at bounding box center [370, 87] width 112 height 17
select select "1"
click at [314, 79] on select "CASH CARD ONLINE CUSTOM GPay PayTM PhonePe UPI NearBuy Loan BharatPay Cheque Mo…" at bounding box center [370, 87] width 112 height 17
click at [508, 123] on button "Update" at bounding box center [518, 124] width 29 height 16
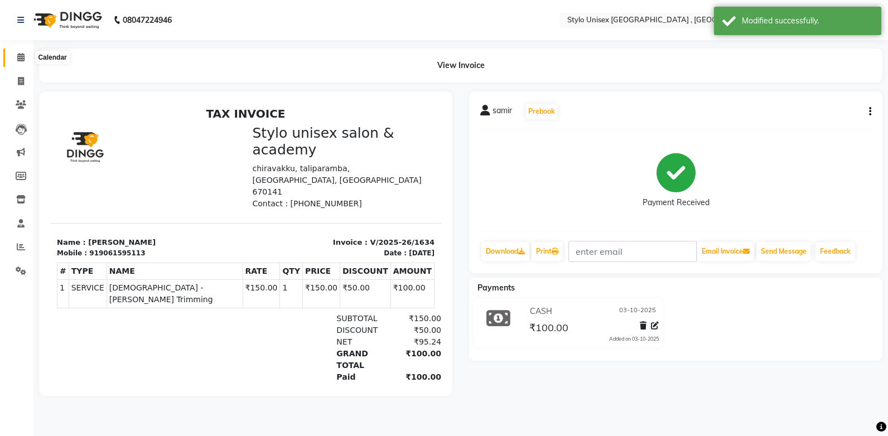
click at [21, 58] on icon at bounding box center [20, 57] width 7 height 8
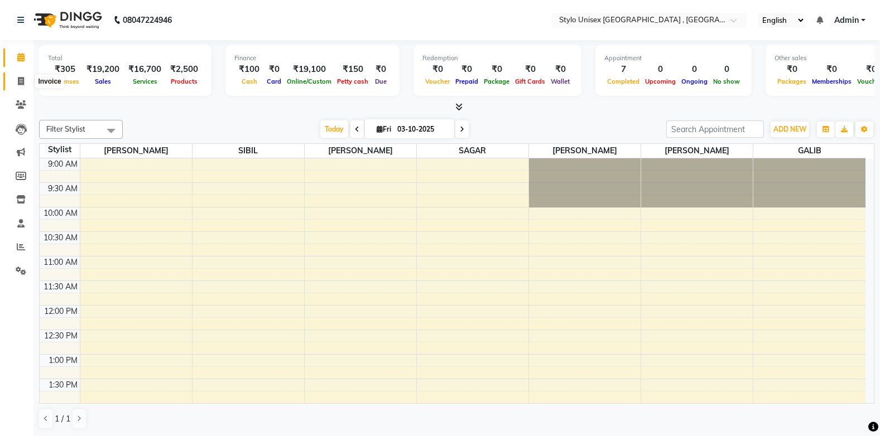
click at [20, 78] on icon at bounding box center [21, 81] width 6 height 8
select select "service"
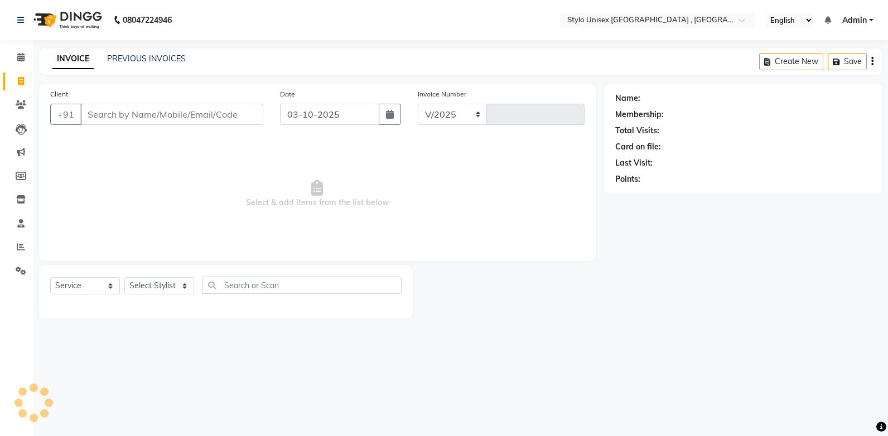
select select "6054"
type input "1635"
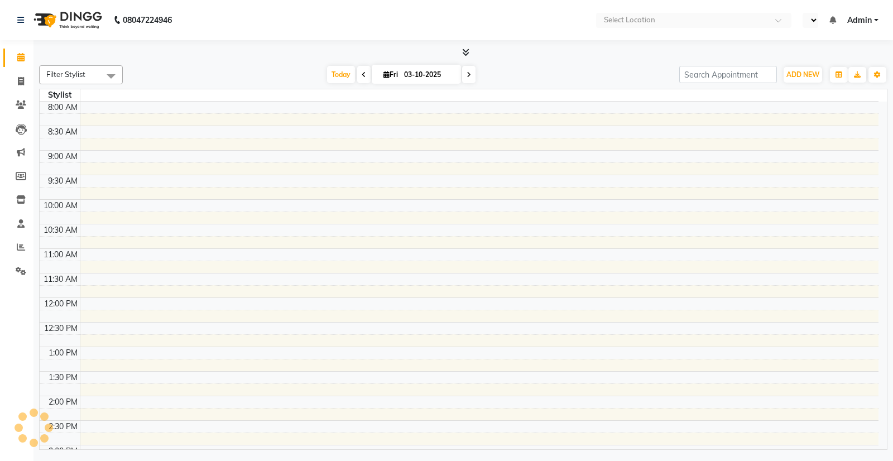
select select "en"
